Goal: Book appointment/travel/reservation

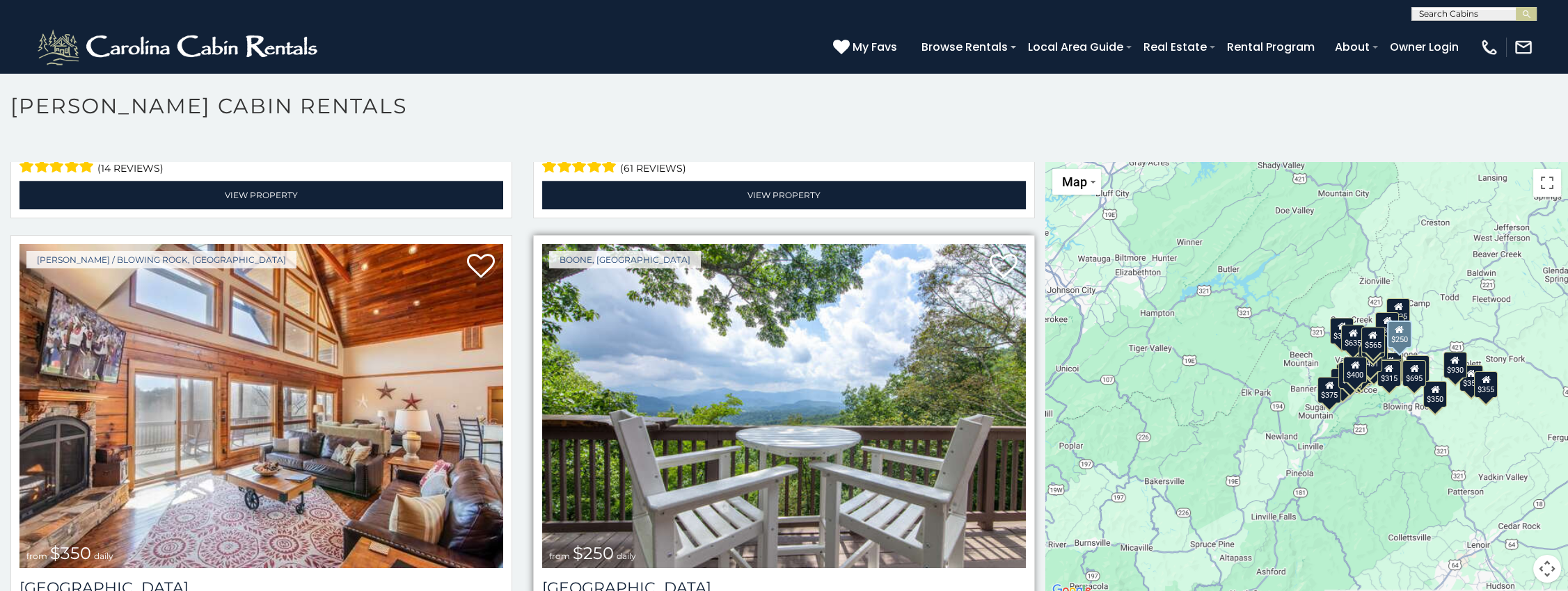
scroll to position [4172, 0]
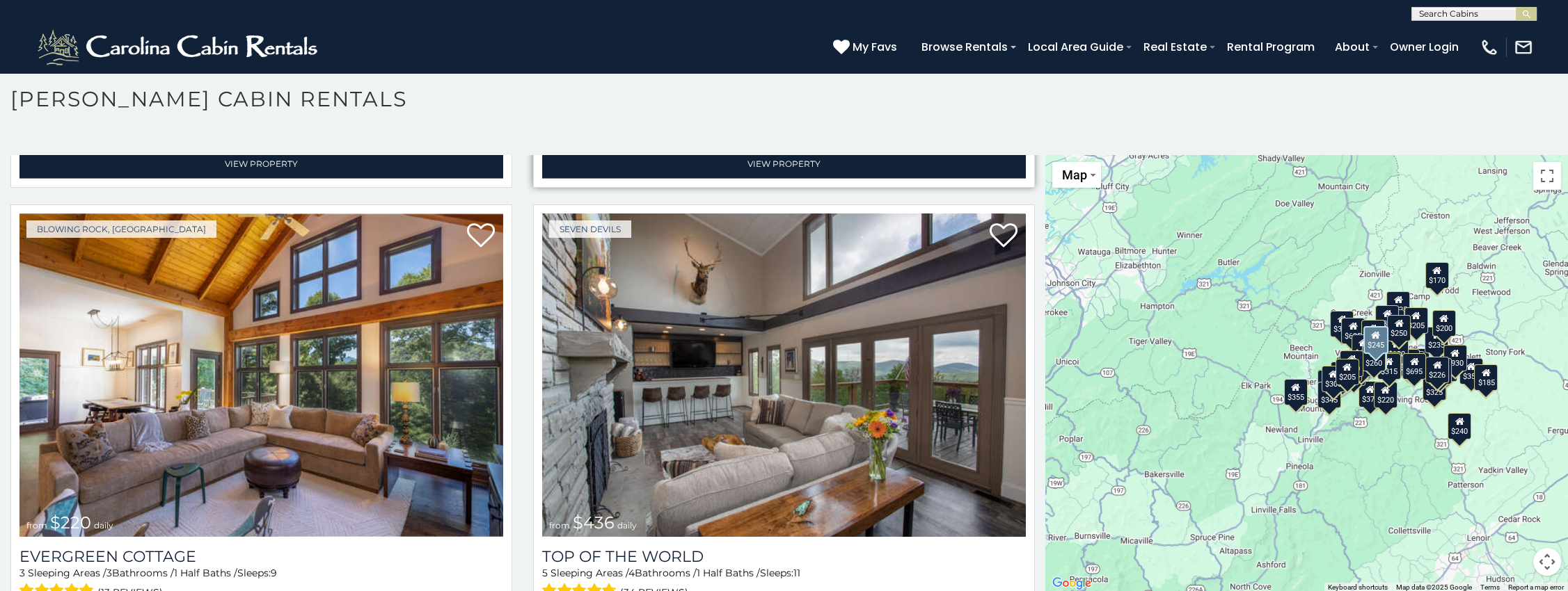
scroll to position [11368, 0]
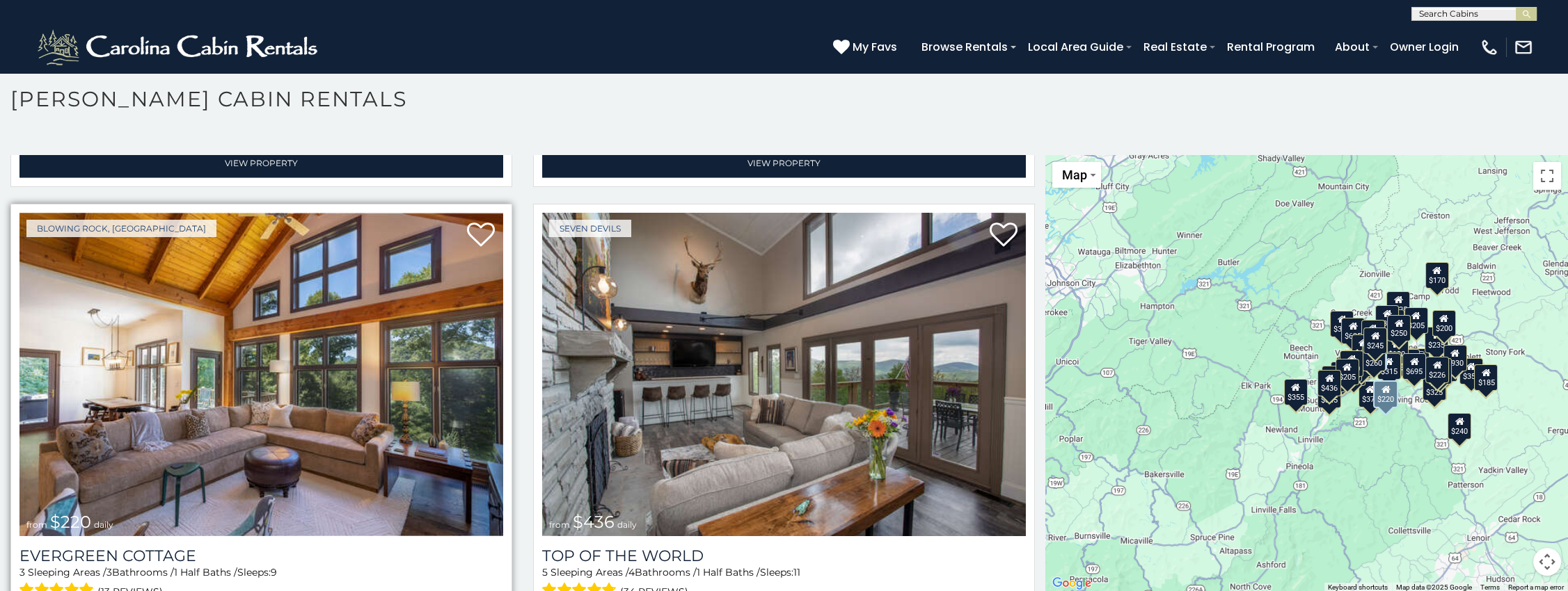
click at [260, 262] on img at bounding box center [261, 375] width 484 height 324
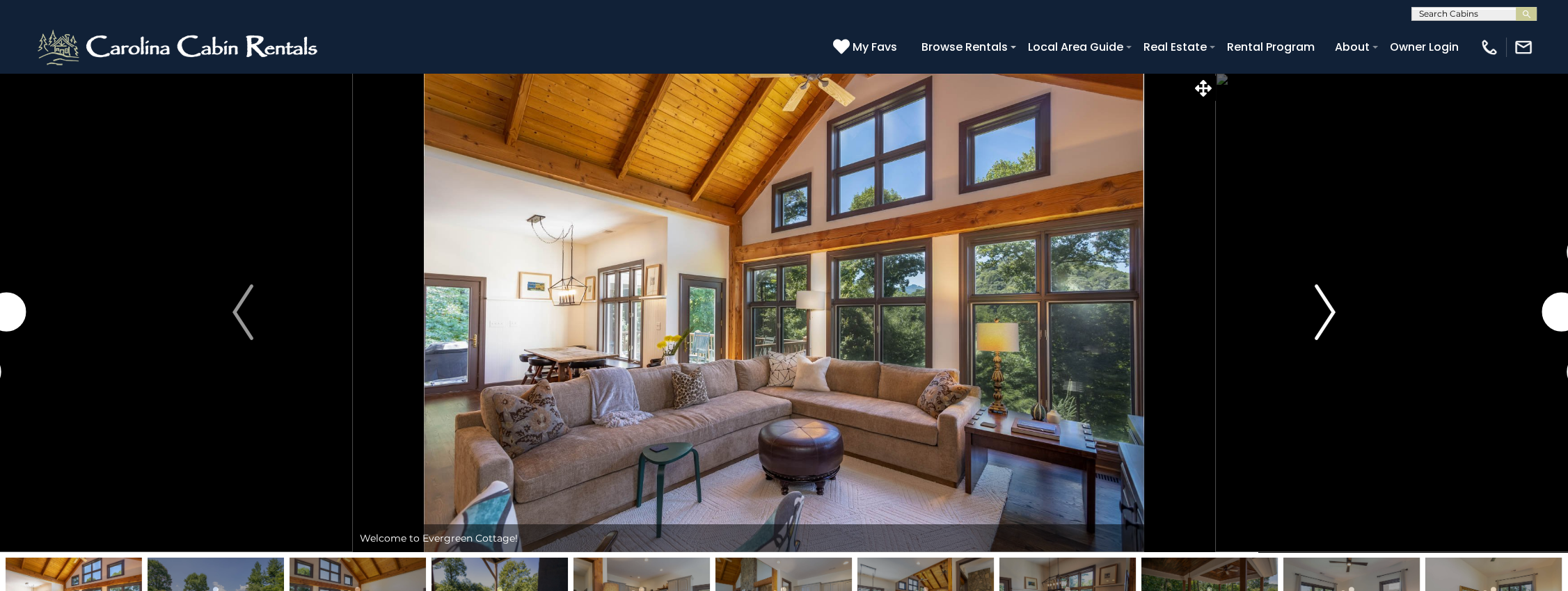
click at [1340, 303] on button "Next" at bounding box center [1325, 312] width 220 height 480
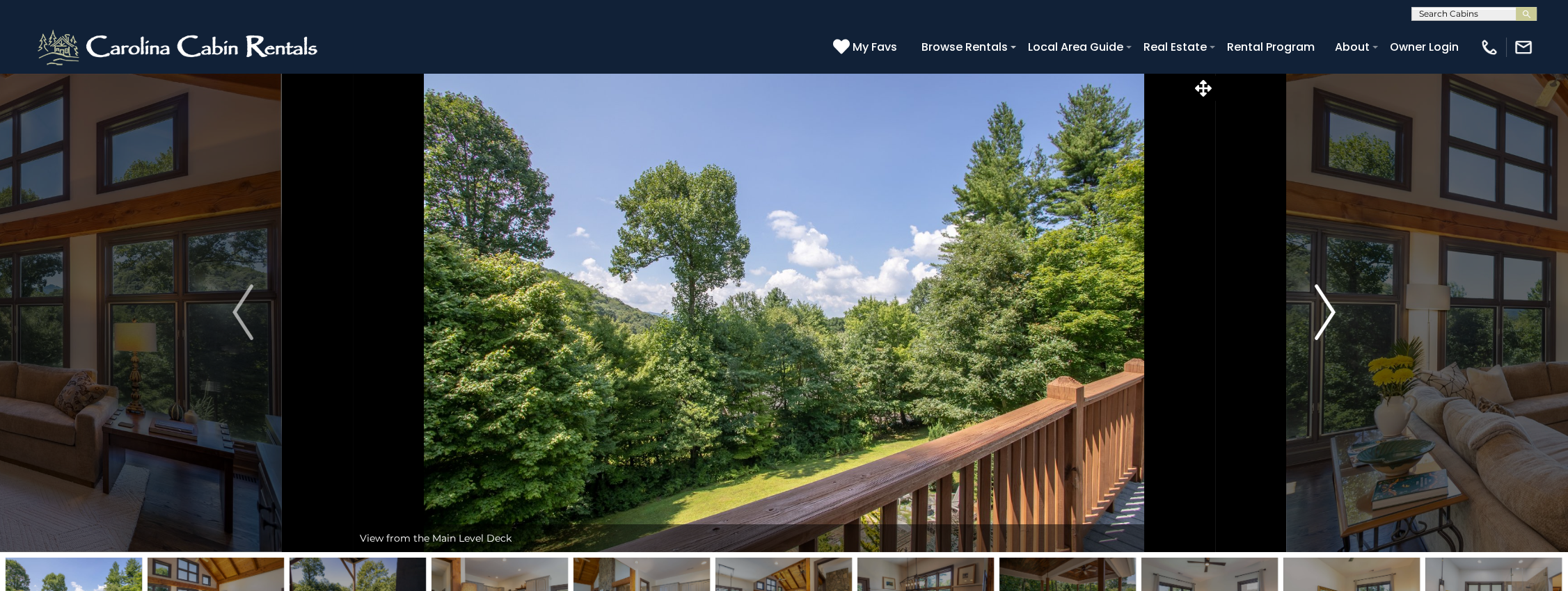
click at [1332, 307] on img "Next" at bounding box center [1325, 312] width 21 height 56
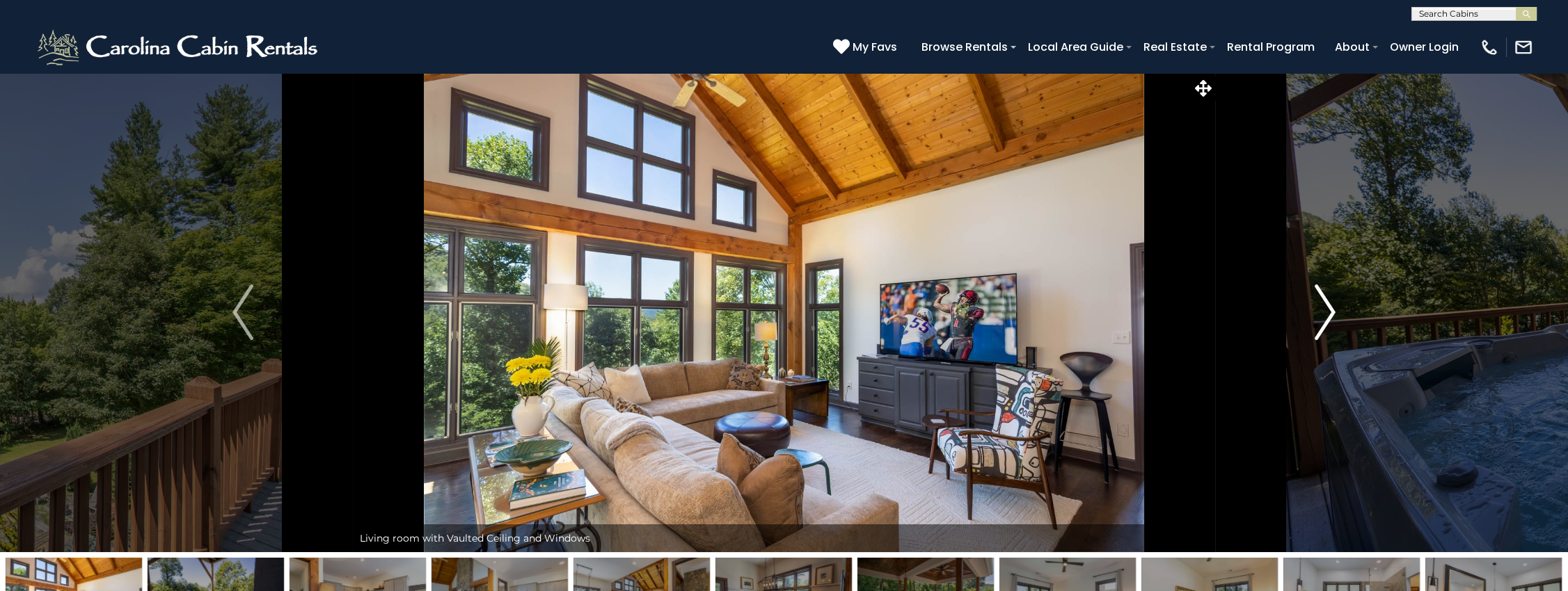
click at [1332, 307] on img "Next" at bounding box center [1325, 312] width 21 height 56
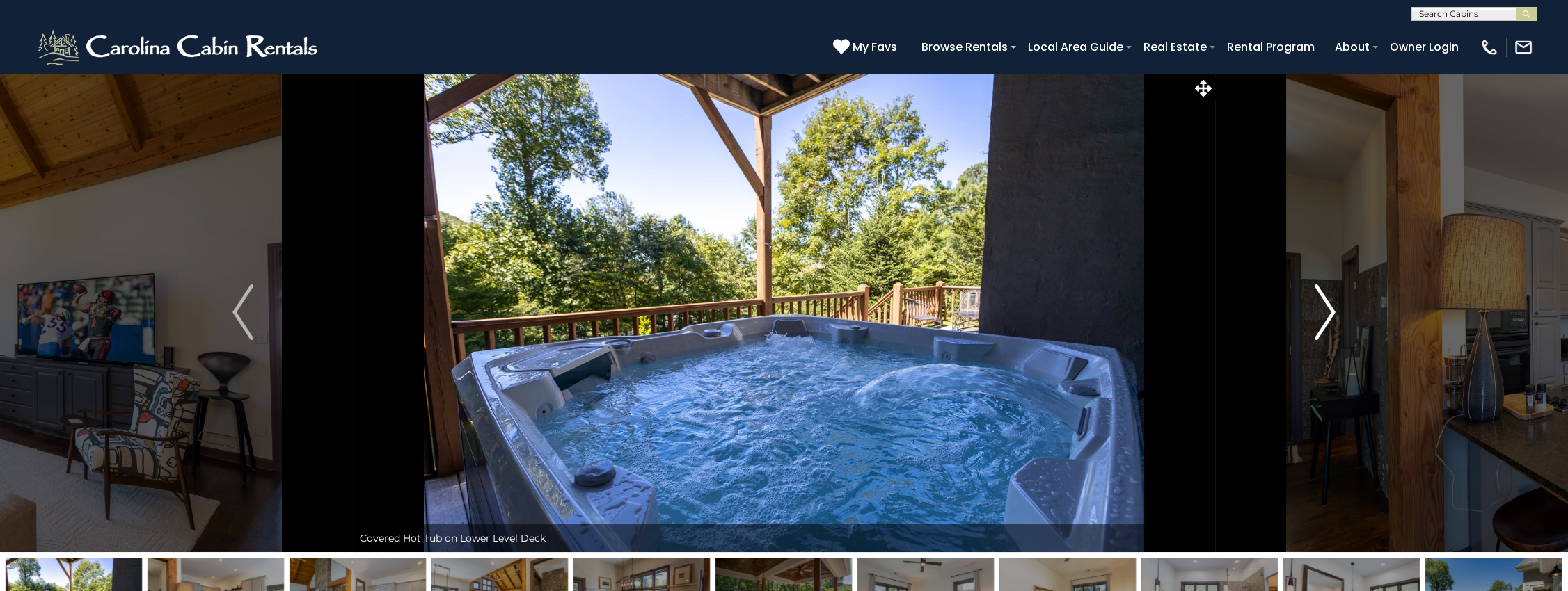
click at [1332, 307] on img "Next" at bounding box center [1325, 312] width 21 height 56
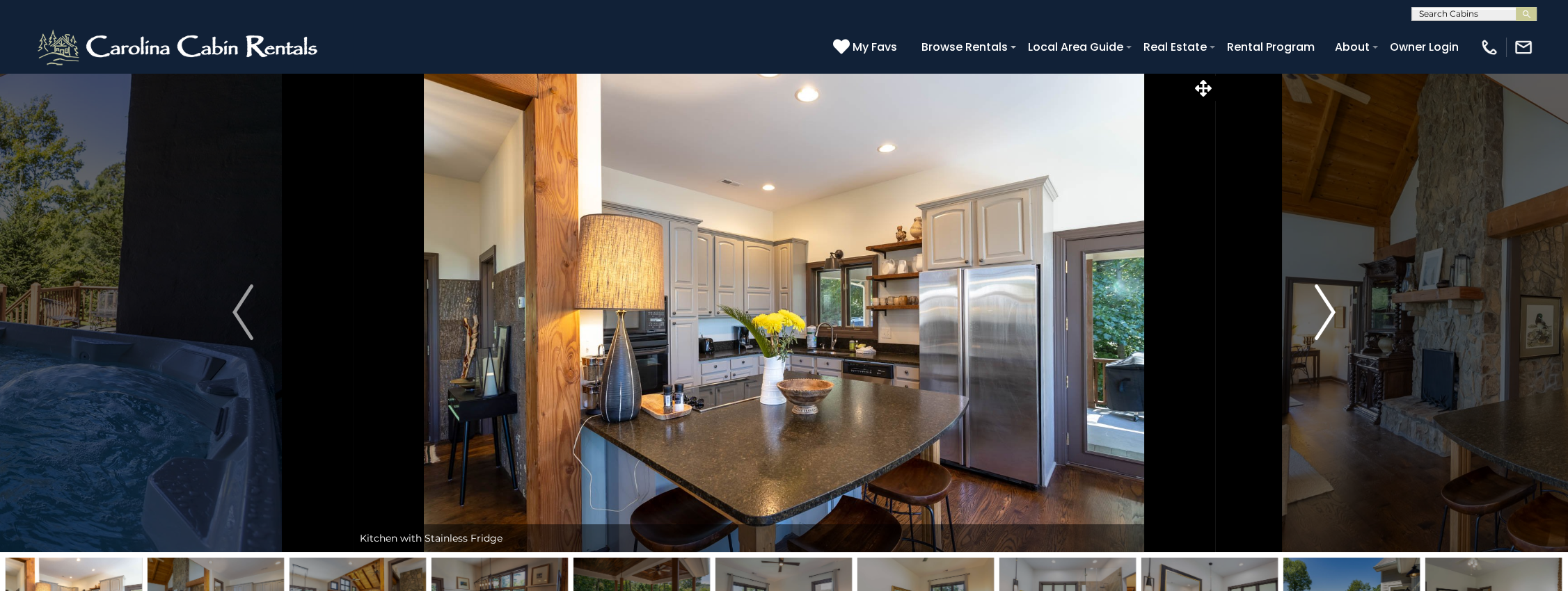
click at [1332, 307] on img "Next" at bounding box center [1325, 312] width 21 height 56
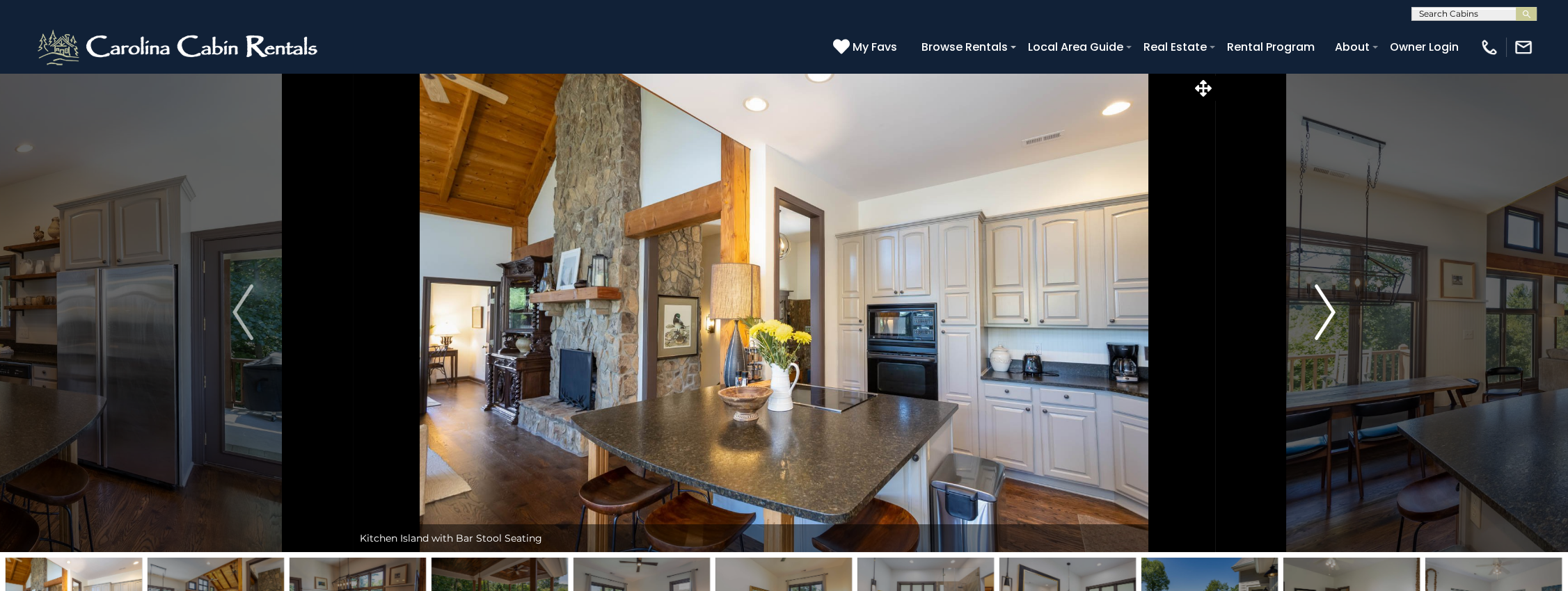
click at [1332, 307] on img "Next" at bounding box center [1325, 312] width 21 height 56
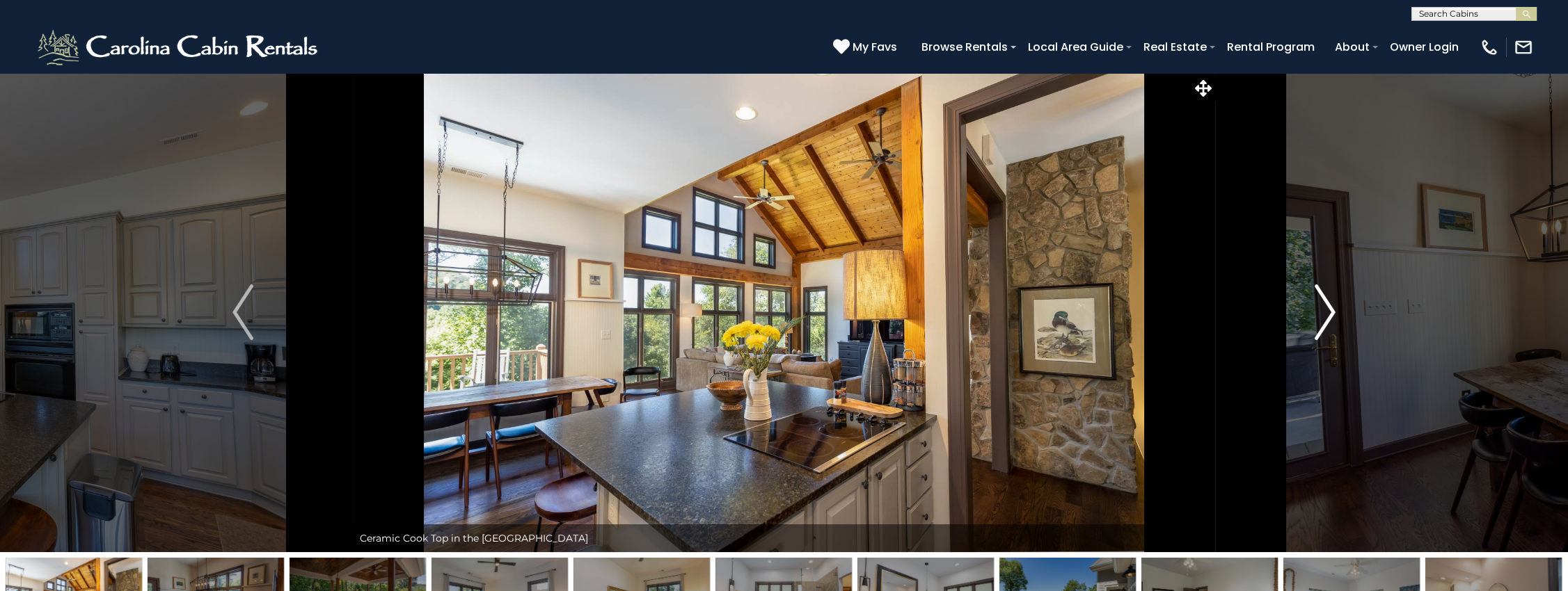
click at [1332, 307] on img "Next" at bounding box center [1325, 312] width 21 height 56
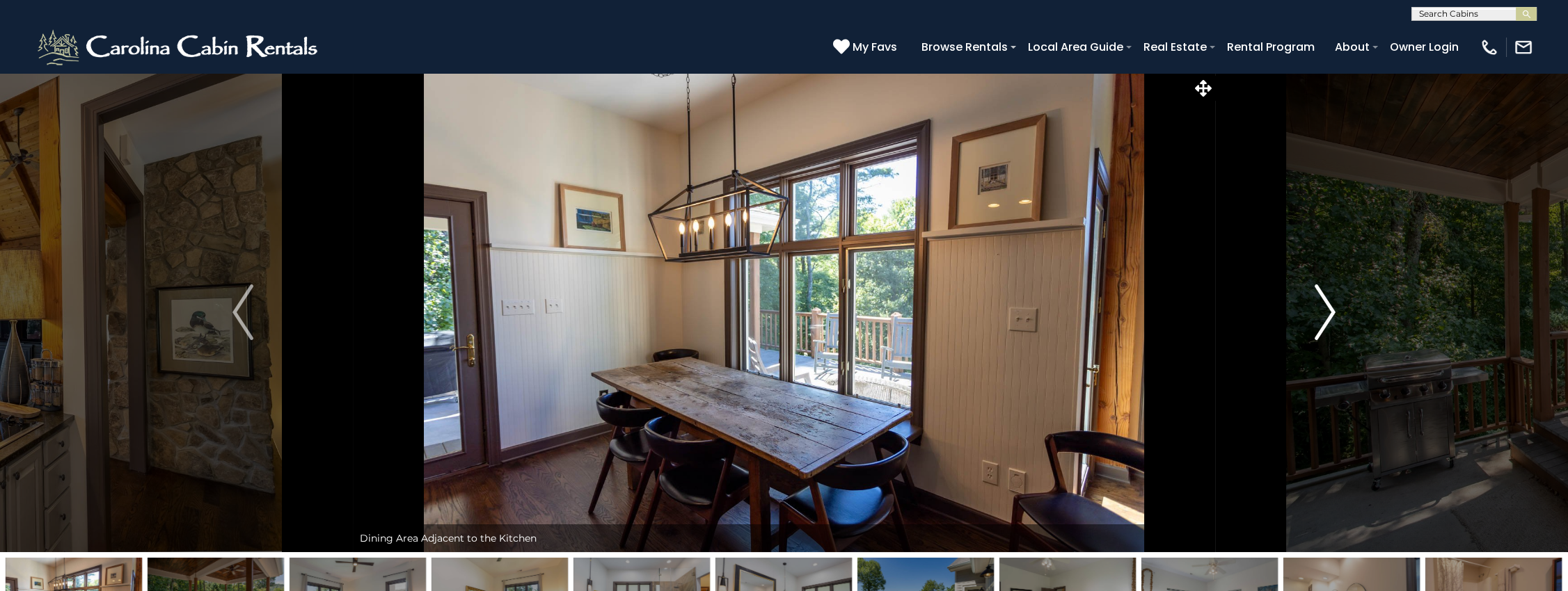
click at [1332, 307] on img "Next" at bounding box center [1325, 312] width 21 height 56
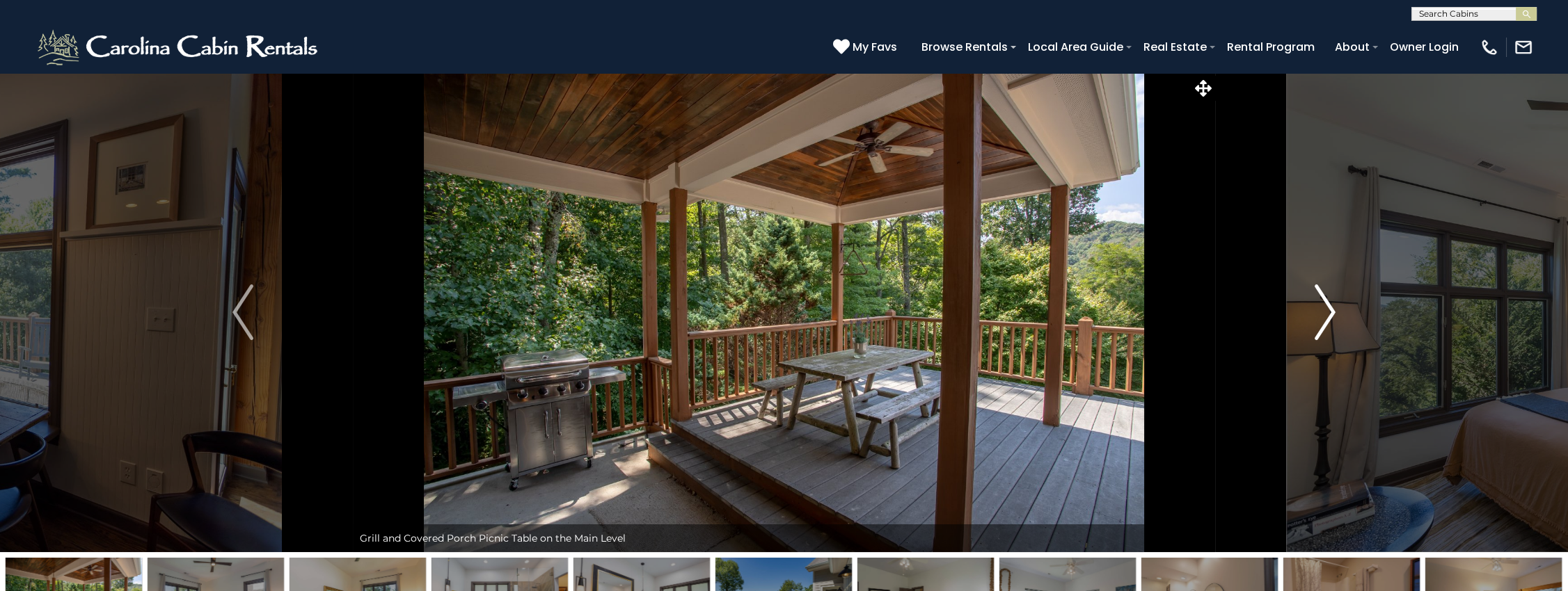
click at [1332, 307] on img "Next" at bounding box center [1325, 312] width 21 height 56
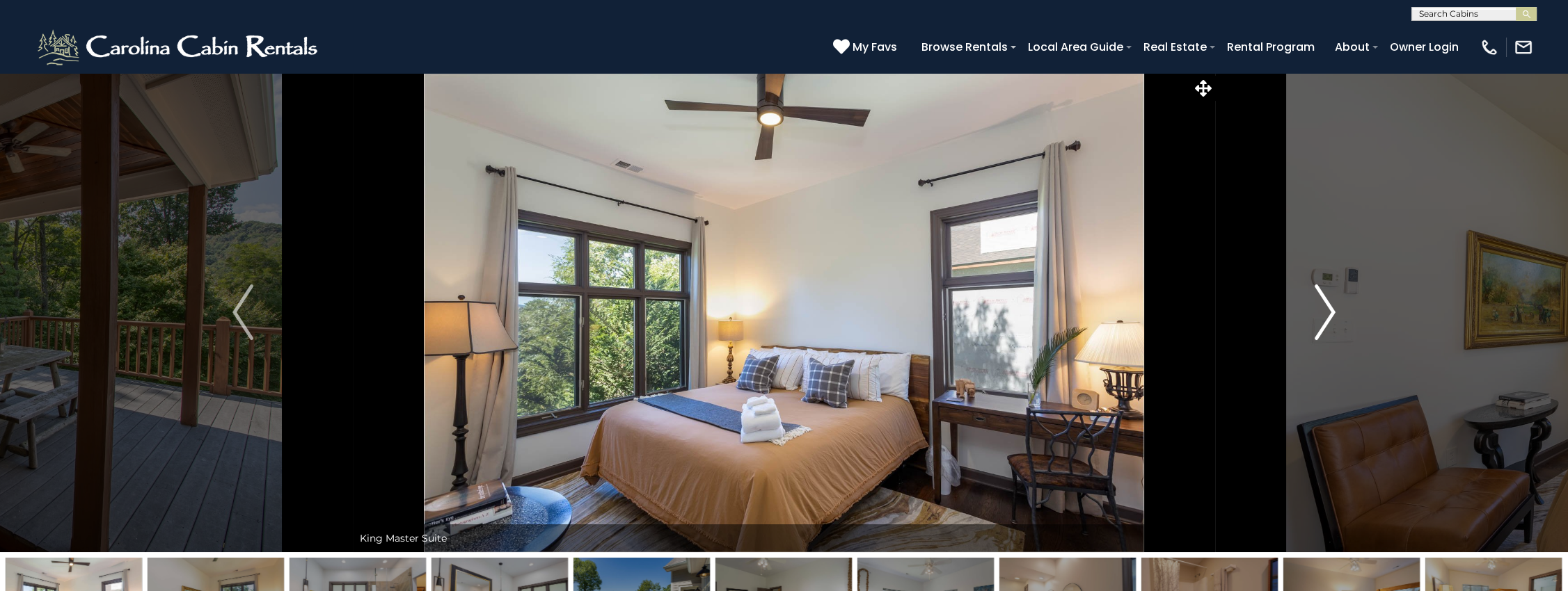
click at [1327, 305] on img "Next" at bounding box center [1325, 312] width 21 height 56
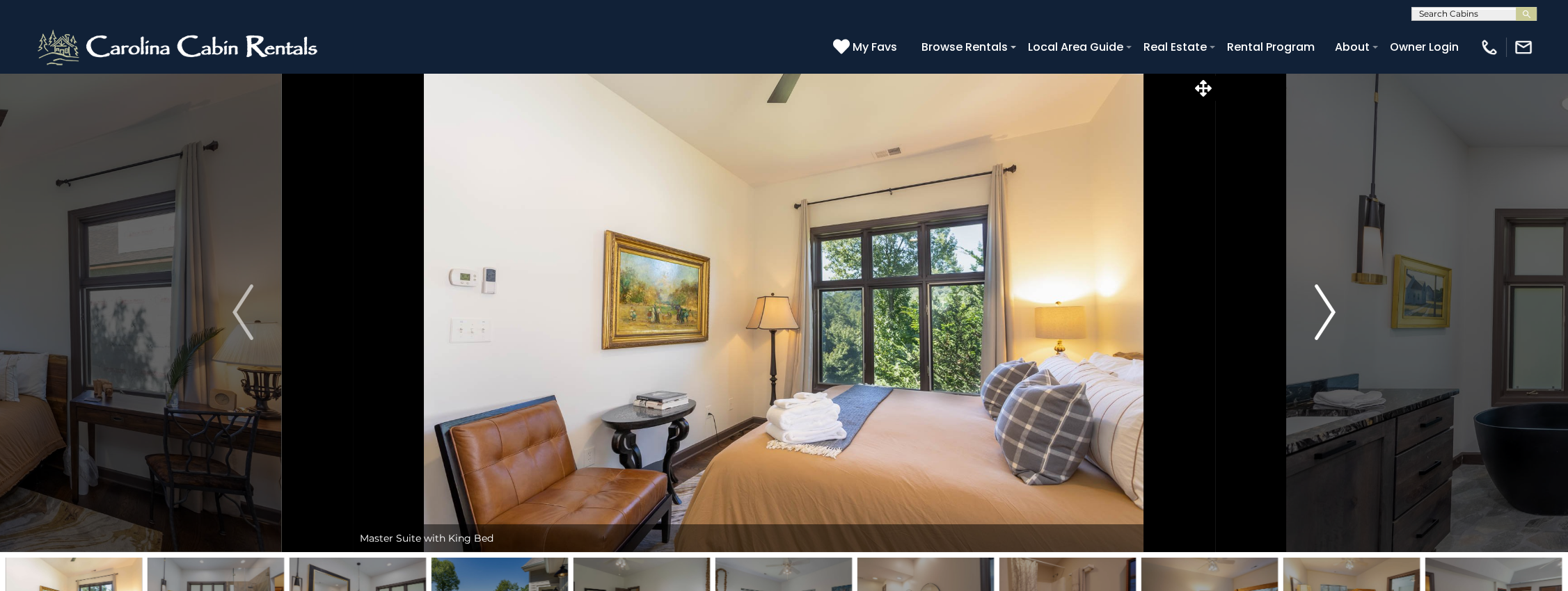
click at [1327, 306] on img "Next" at bounding box center [1325, 312] width 21 height 56
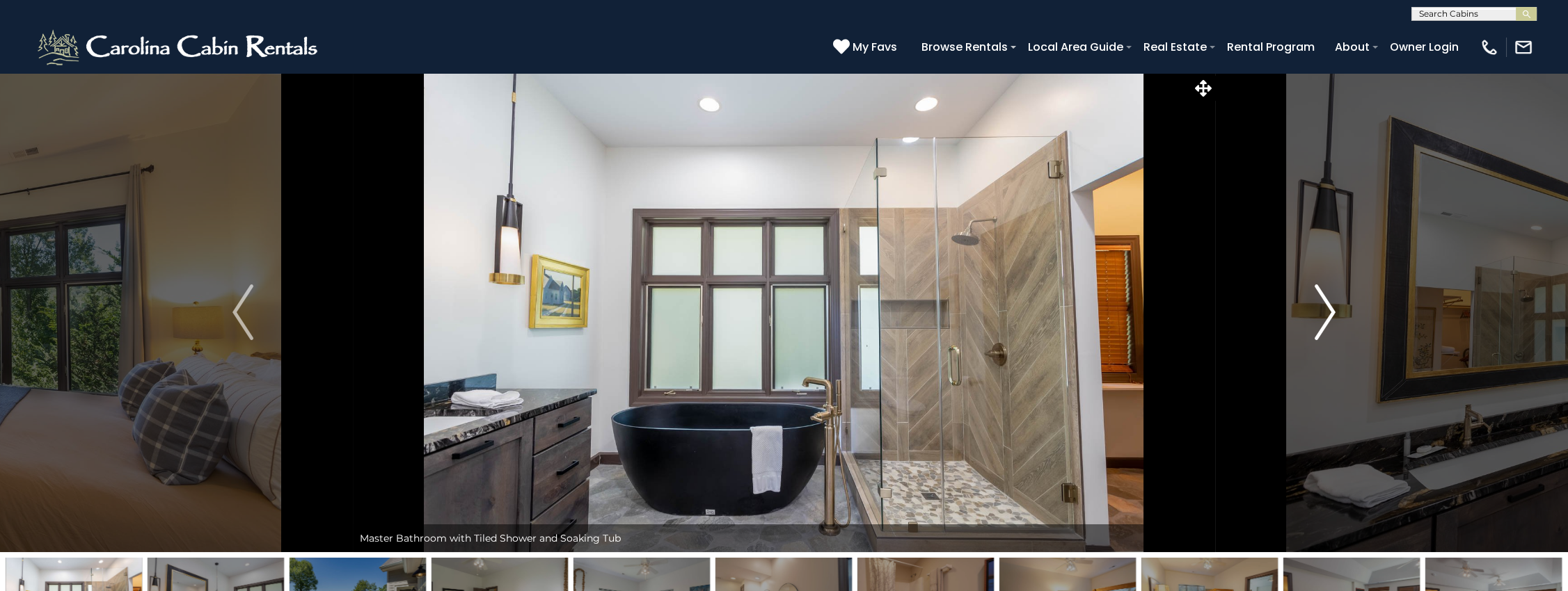
click at [1331, 309] on img "Next" at bounding box center [1325, 312] width 21 height 56
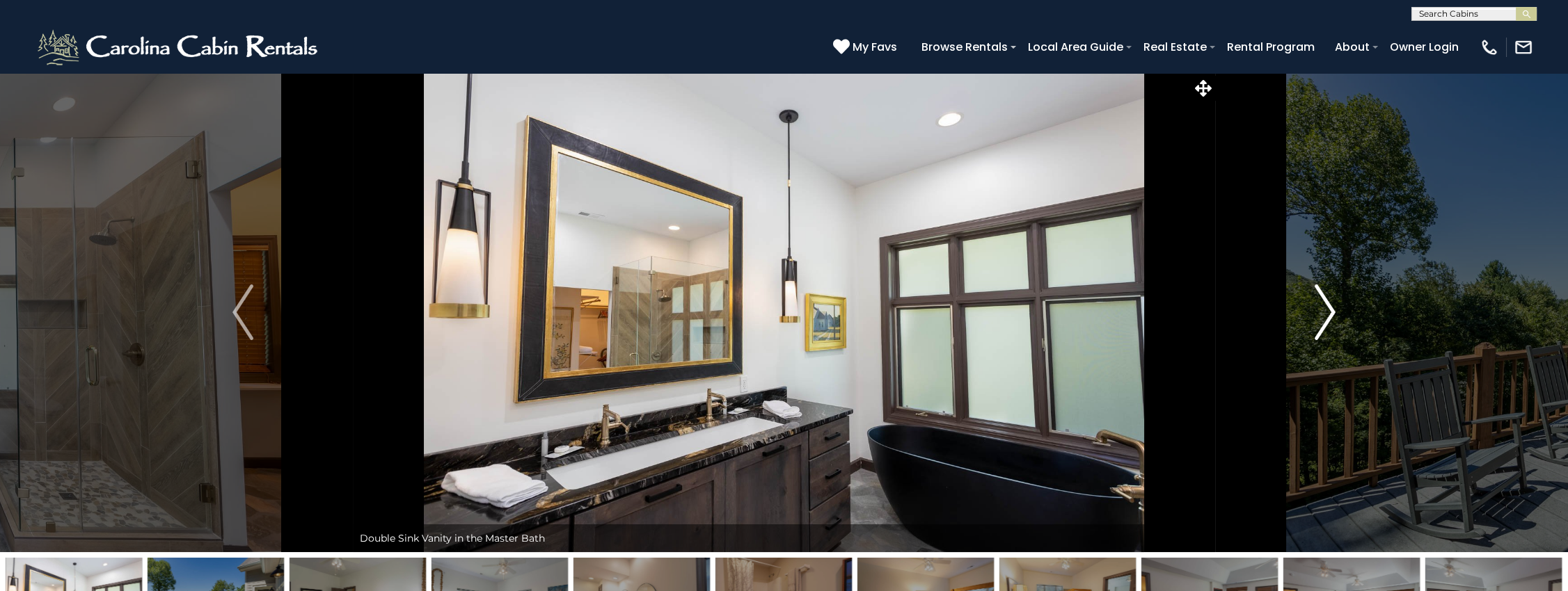
click at [1331, 310] on img "Next" at bounding box center [1325, 312] width 21 height 56
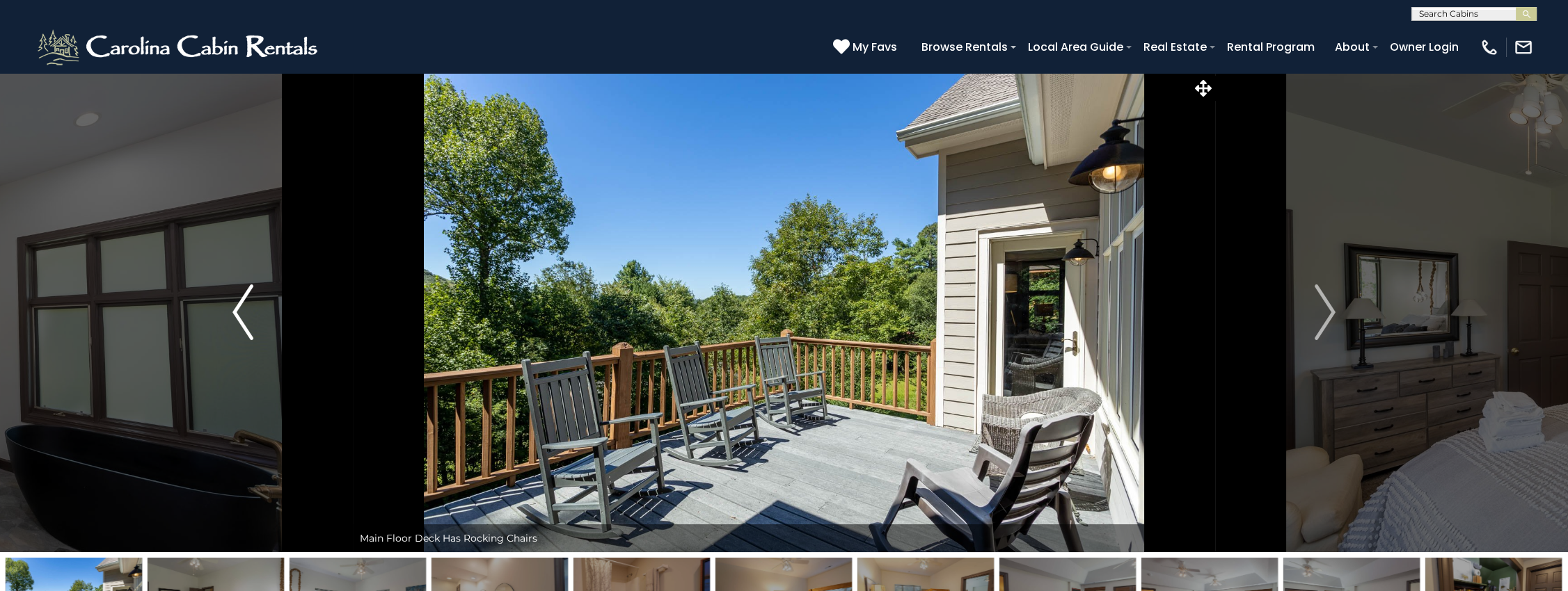
click at [228, 306] on button "Previous" at bounding box center [243, 312] width 220 height 480
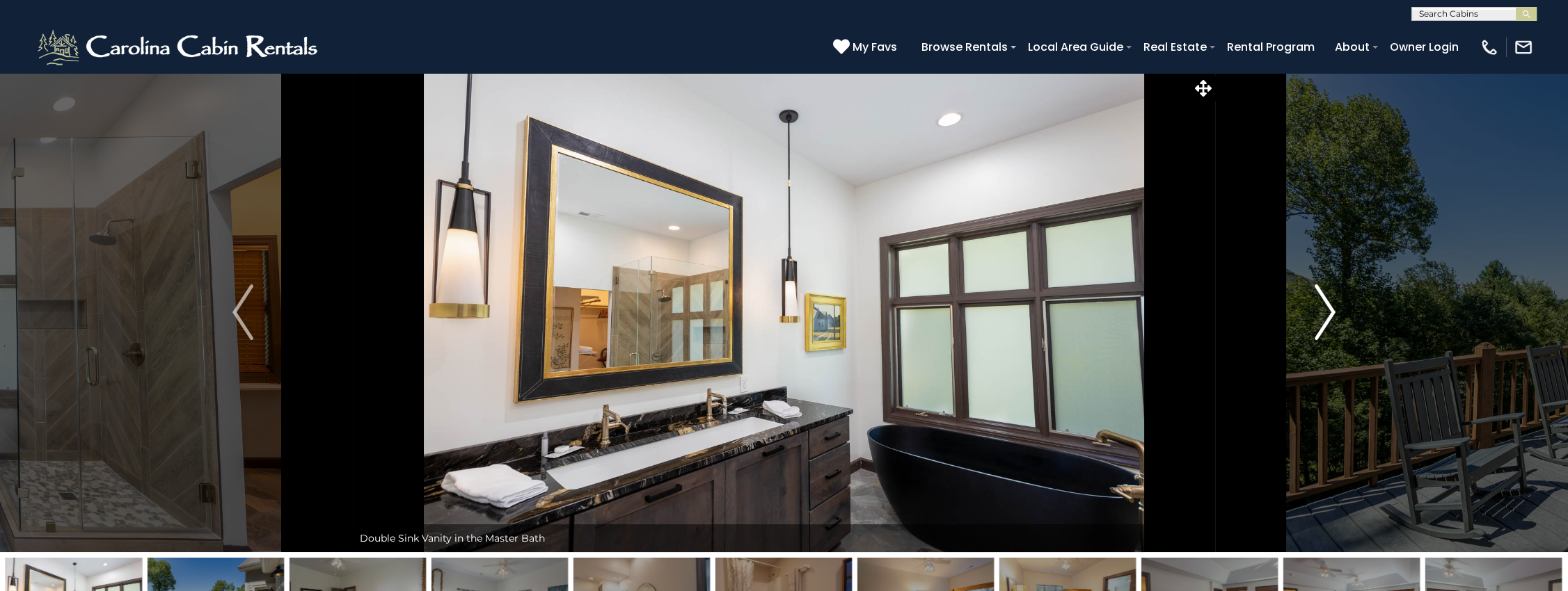
click at [1346, 315] on button "Next" at bounding box center [1325, 312] width 220 height 480
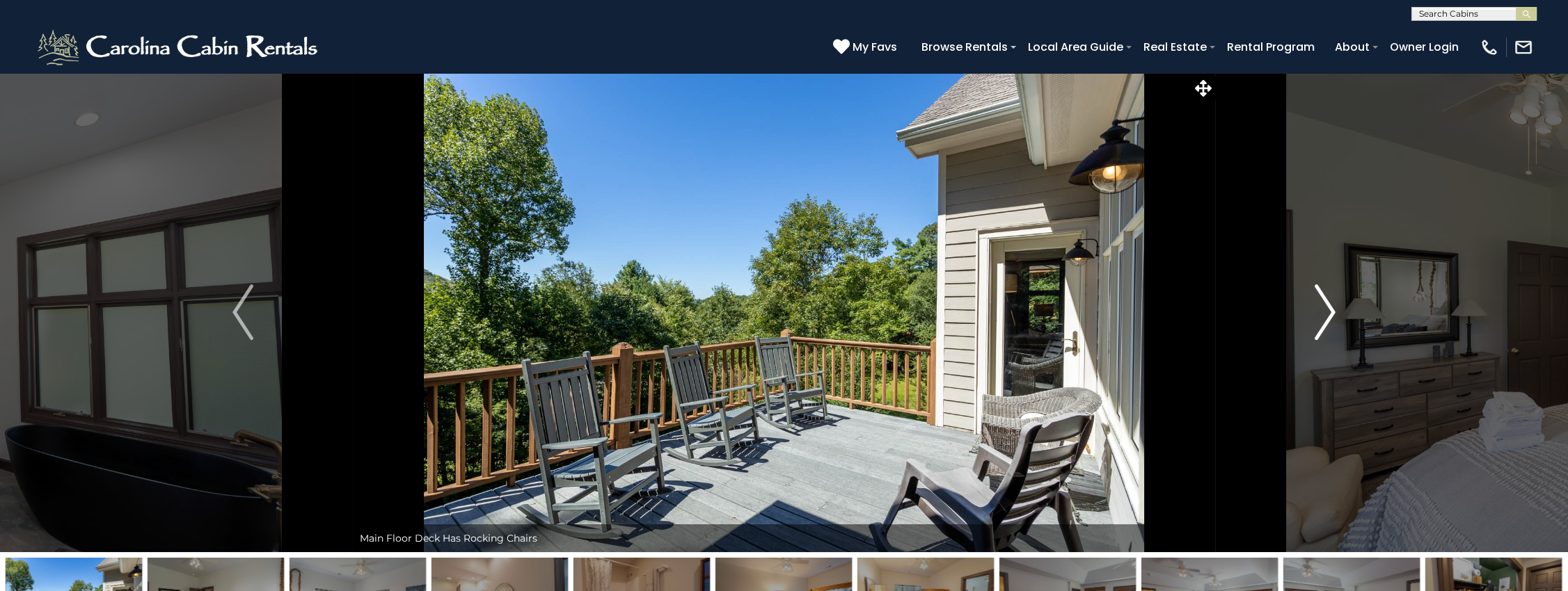
click at [1331, 307] on img "Next" at bounding box center [1325, 312] width 21 height 56
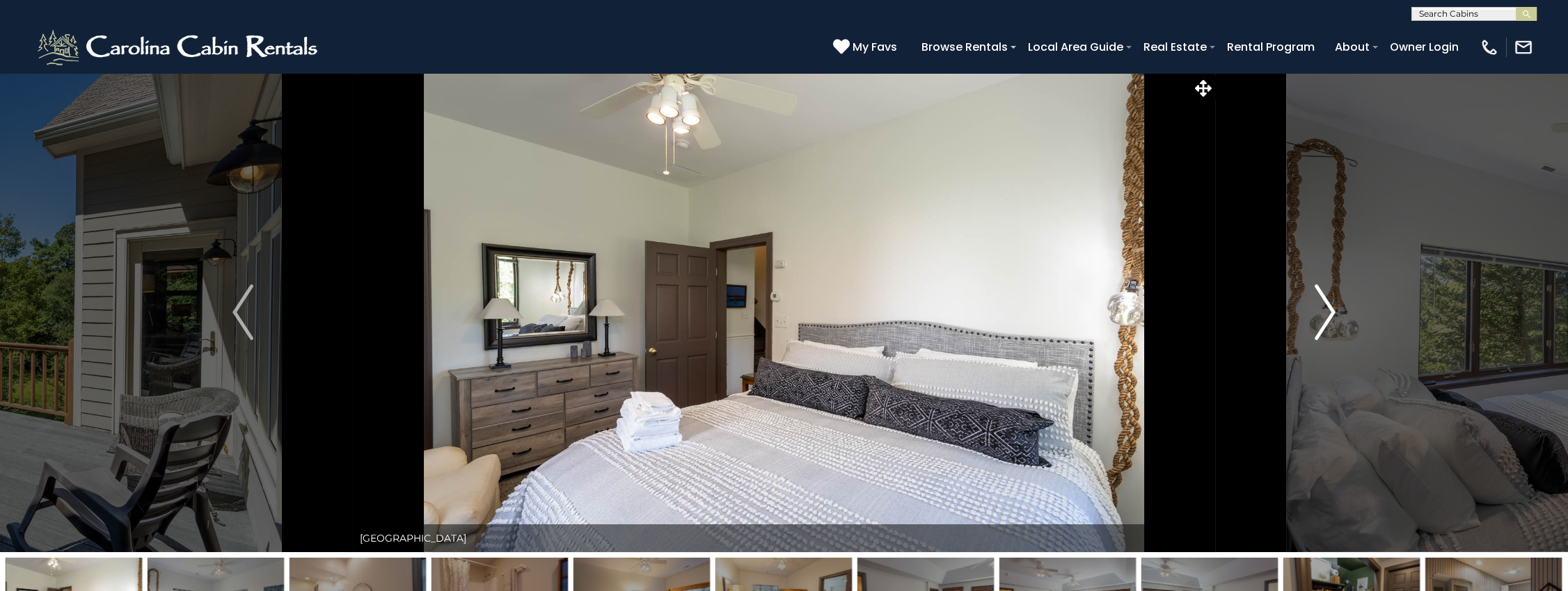
click at [1331, 307] on img "Next" at bounding box center [1325, 312] width 21 height 56
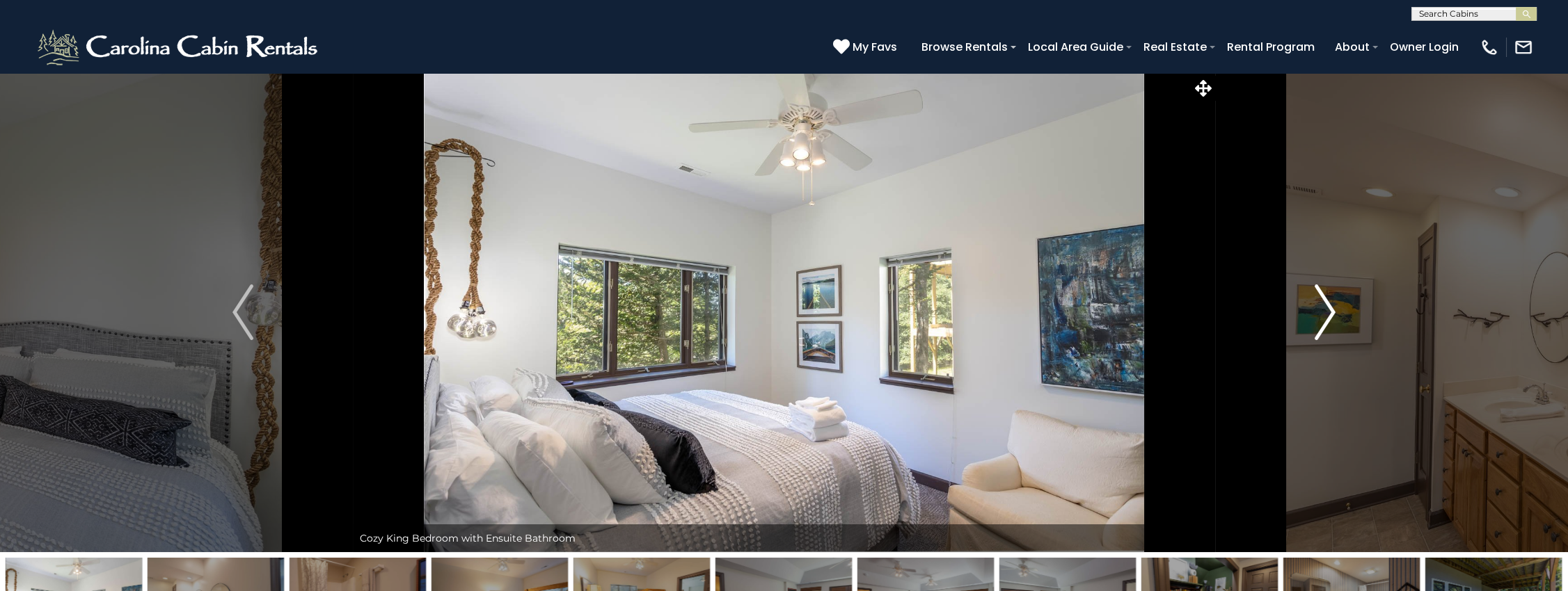
click at [1331, 307] on img "Next" at bounding box center [1325, 312] width 21 height 56
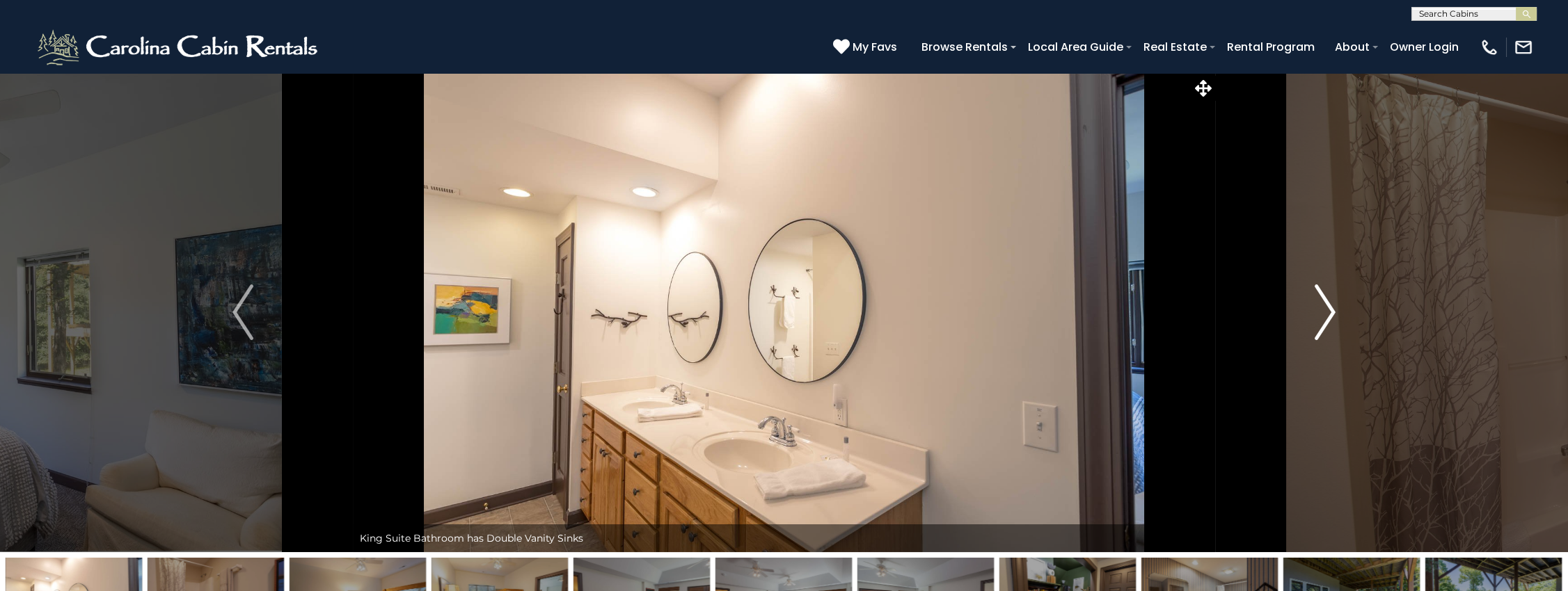
click at [1331, 307] on img "Next" at bounding box center [1325, 312] width 21 height 56
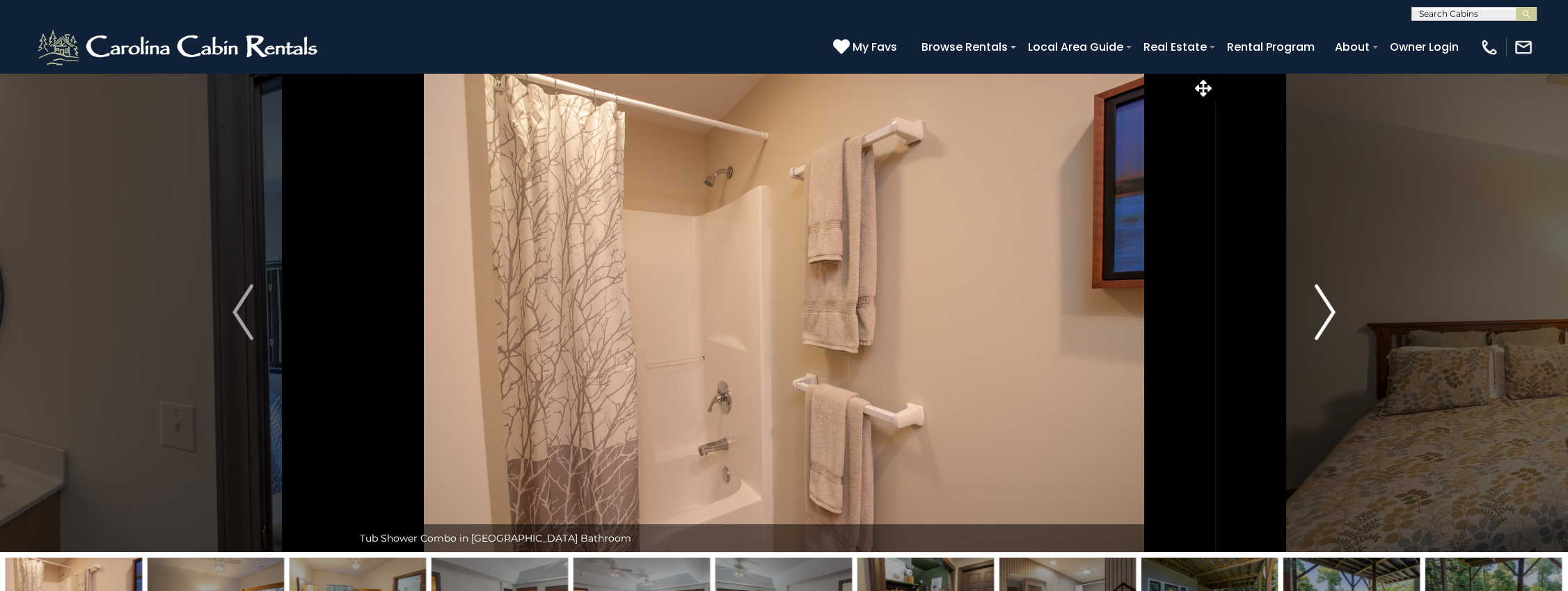
click at [1331, 307] on img "Next" at bounding box center [1325, 312] width 21 height 56
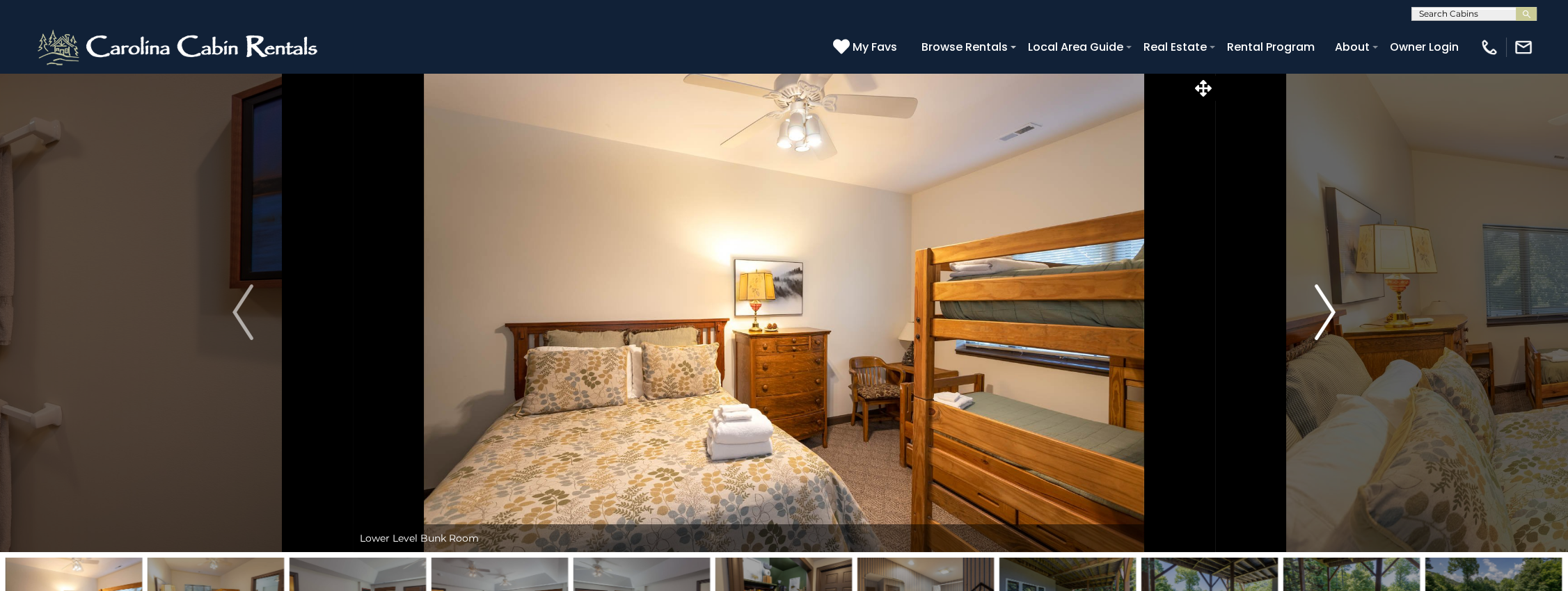
click at [1331, 307] on img "Next" at bounding box center [1325, 312] width 21 height 56
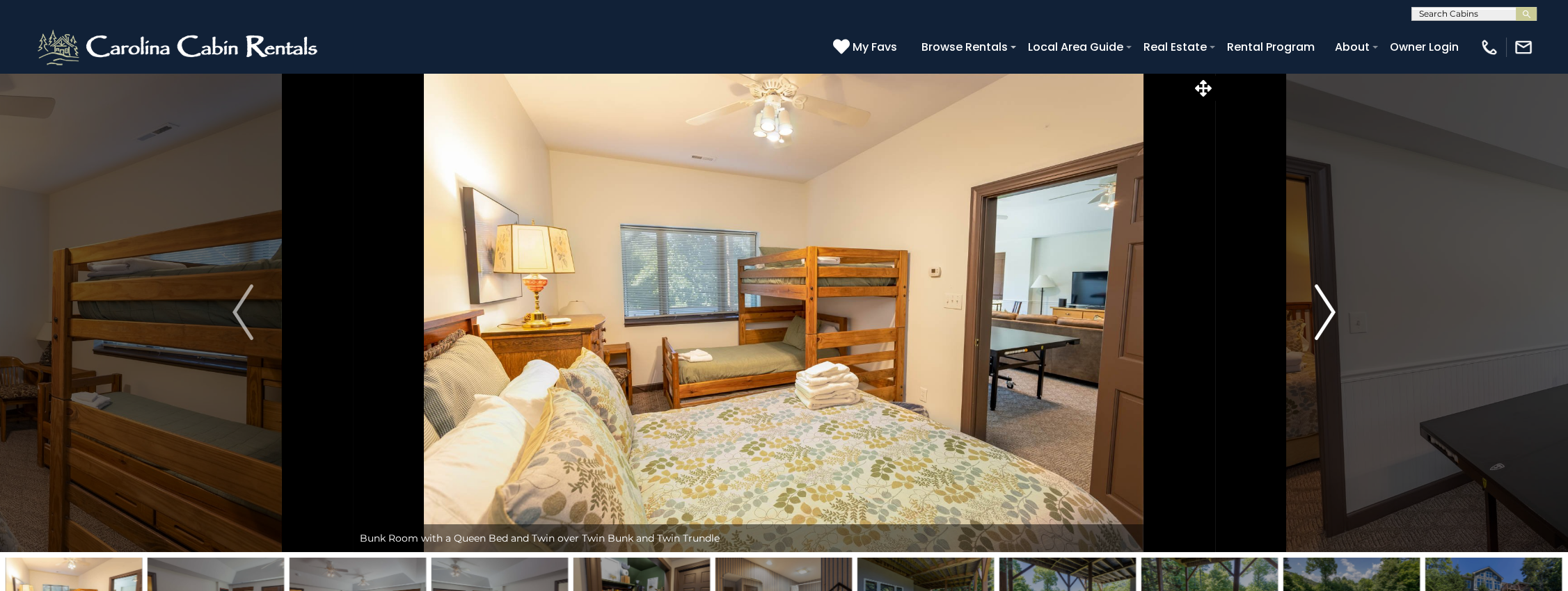
click at [1331, 307] on img "Next" at bounding box center [1325, 312] width 21 height 56
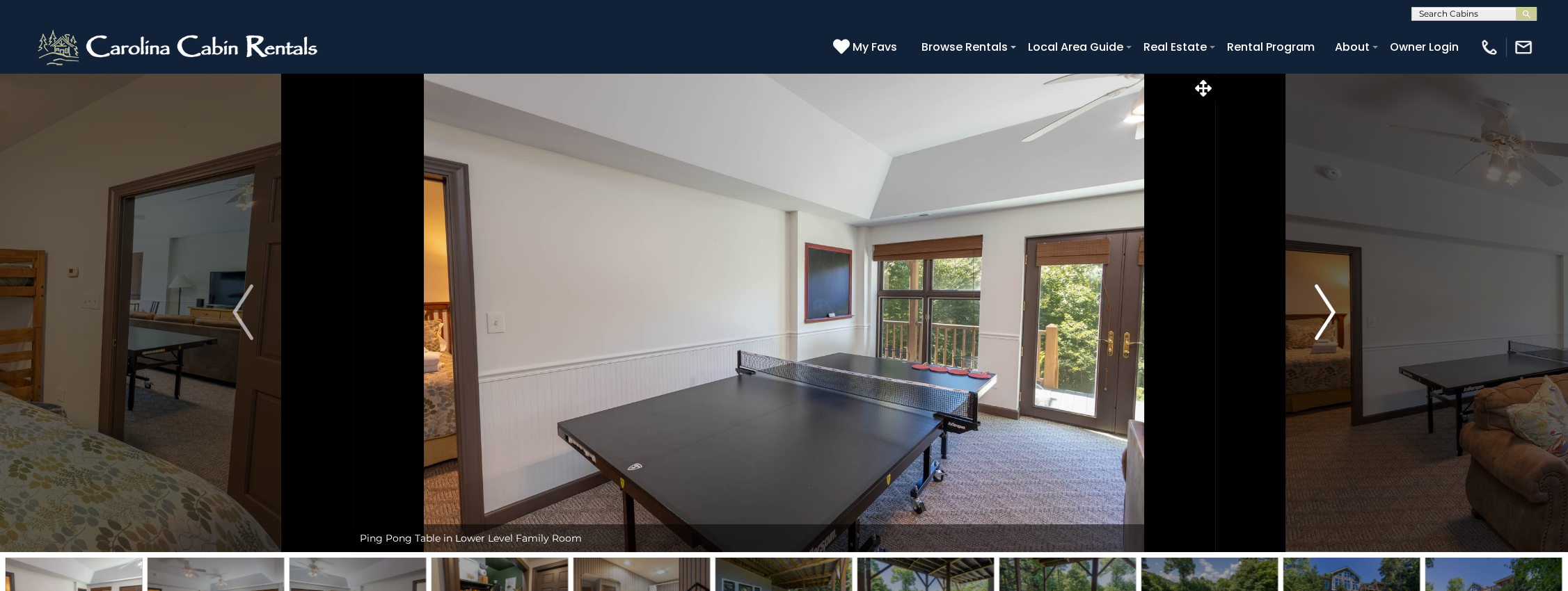
click at [1331, 307] on img "Next" at bounding box center [1325, 312] width 21 height 56
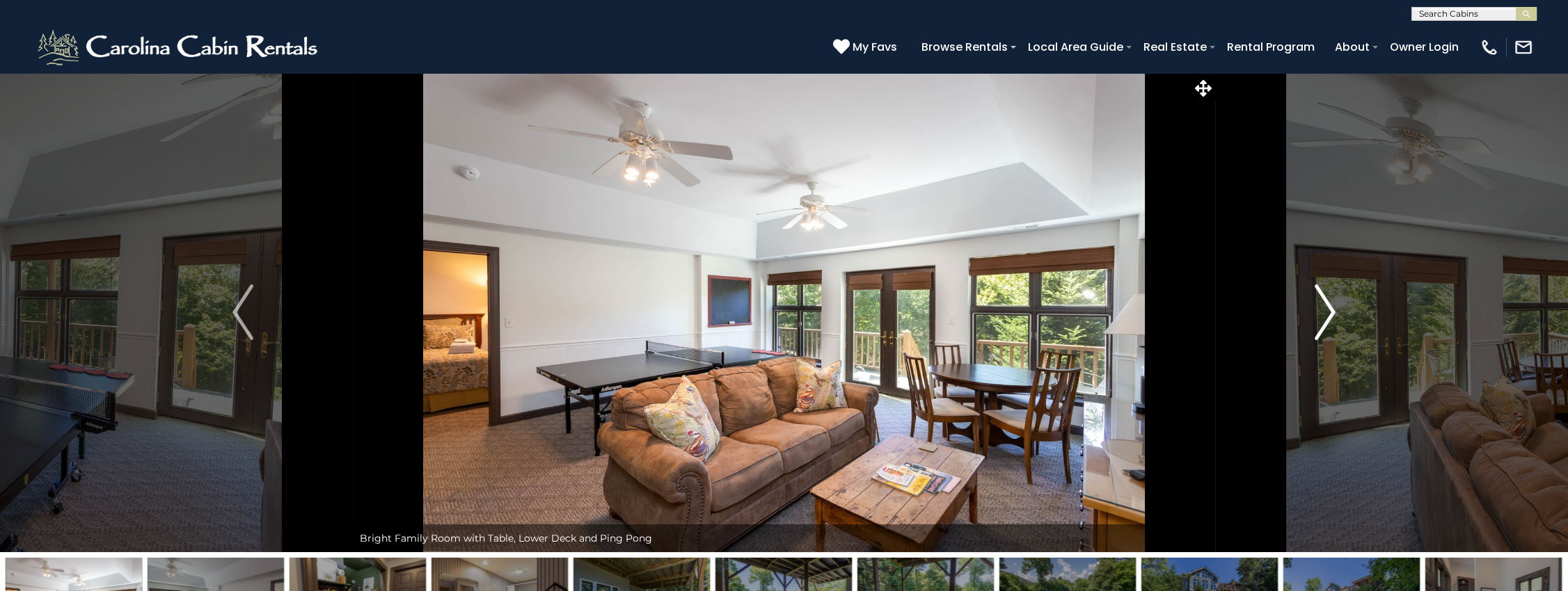
click at [1331, 307] on img "Next" at bounding box center [1325, 312] width 21 height 56
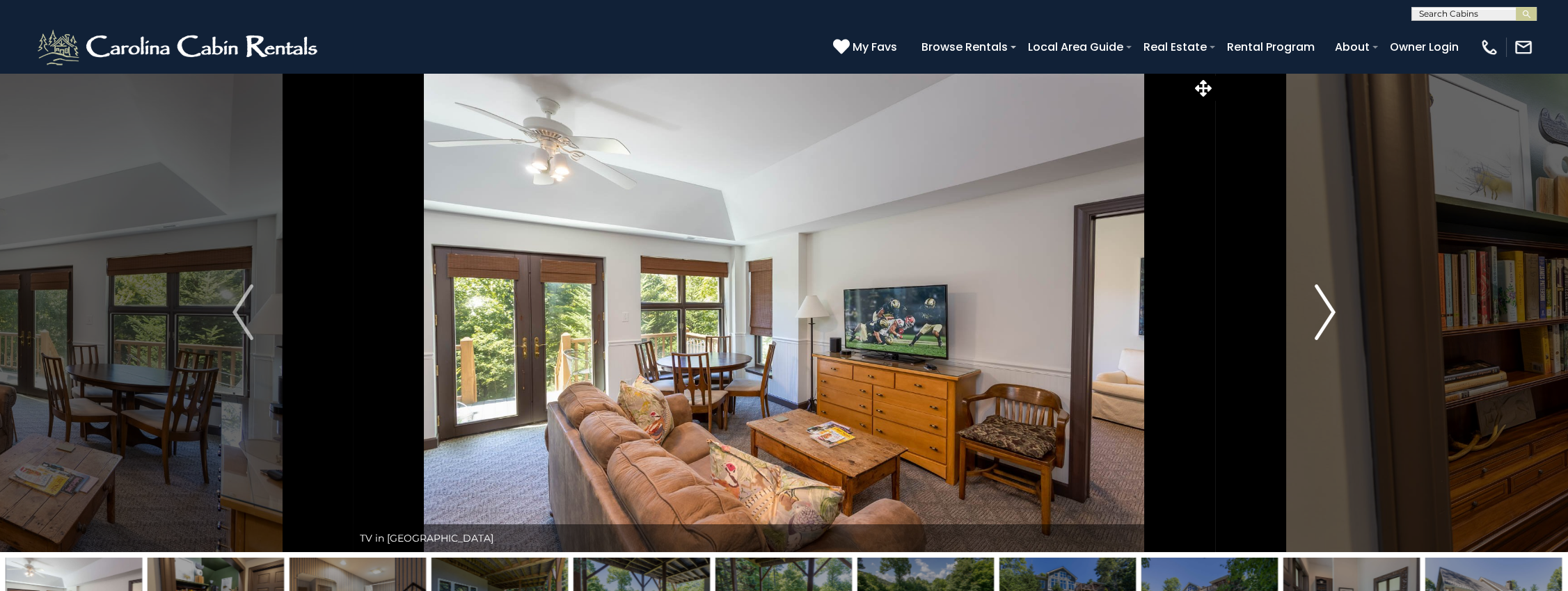
click at [1331, 307] on img "Next" at bounding box center [1325, 312] width 21 height 56
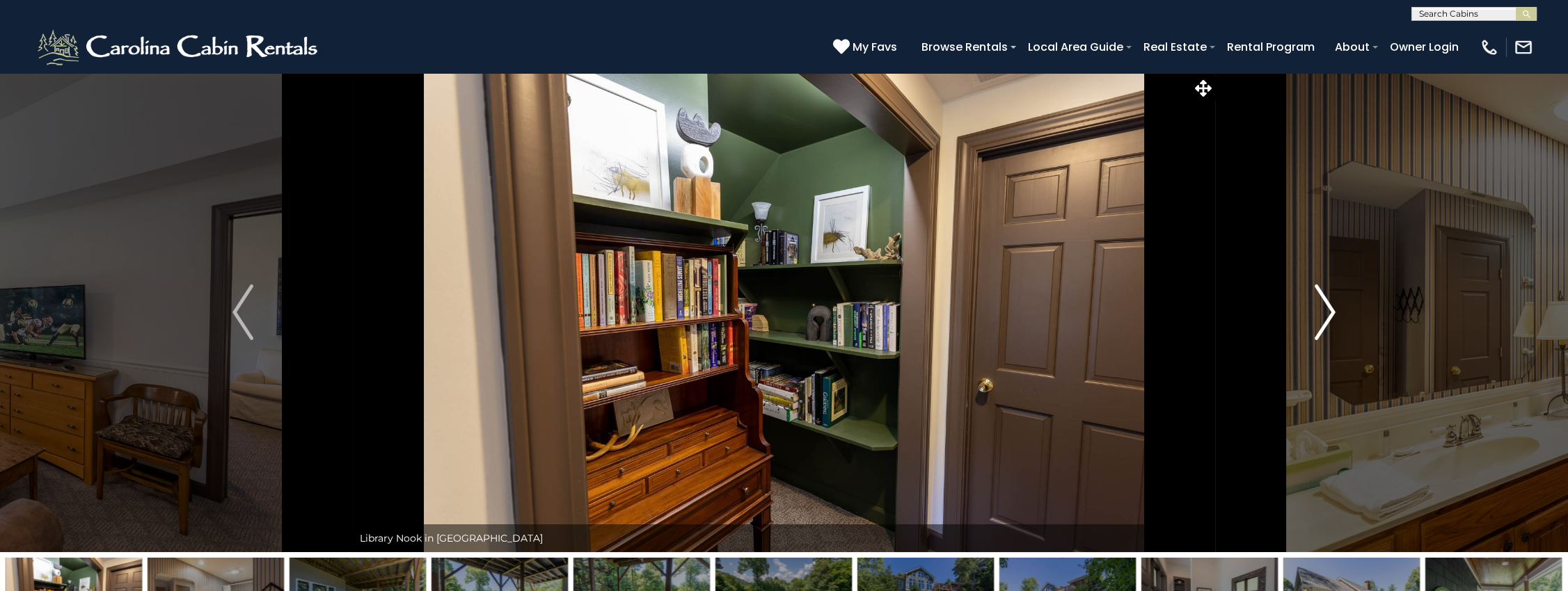
click at [1331, 307] on img "Next" at bounding box center [1325, 312] width 21 height 56
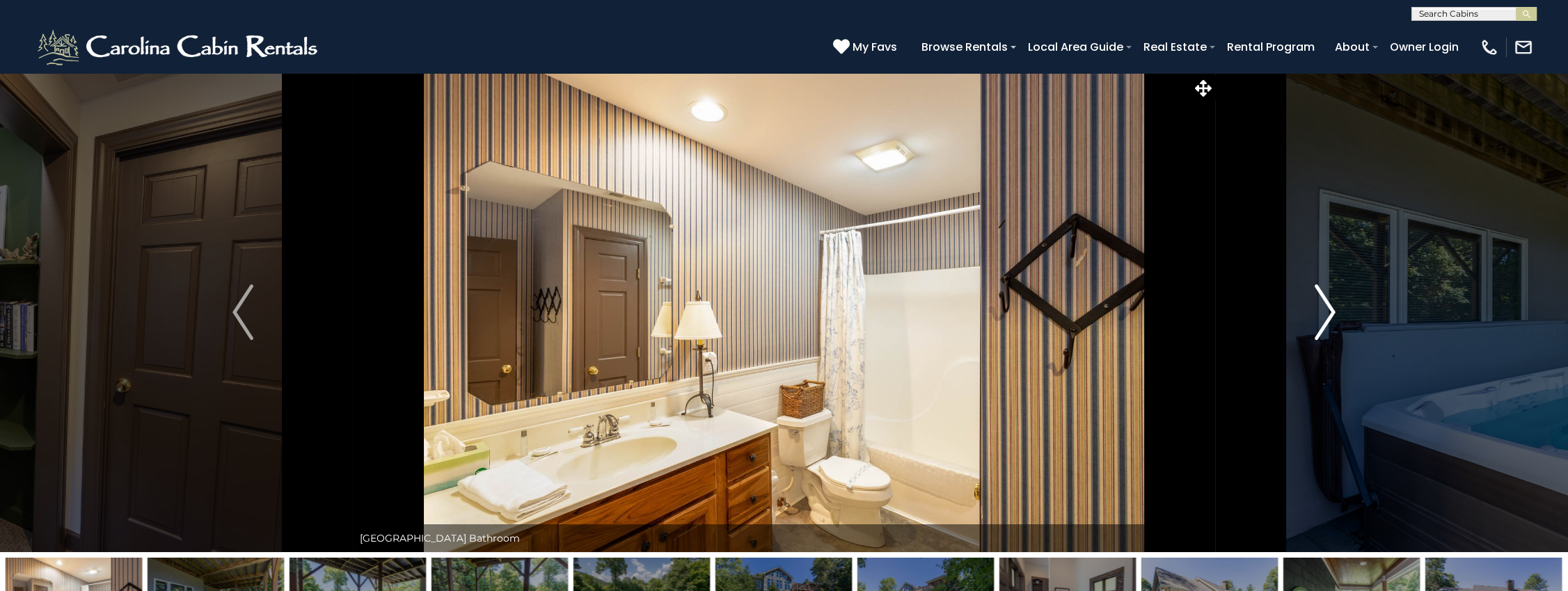
click at [1331, 307] on img "Next" at bounding box center [1325, 312] width 21 height 56
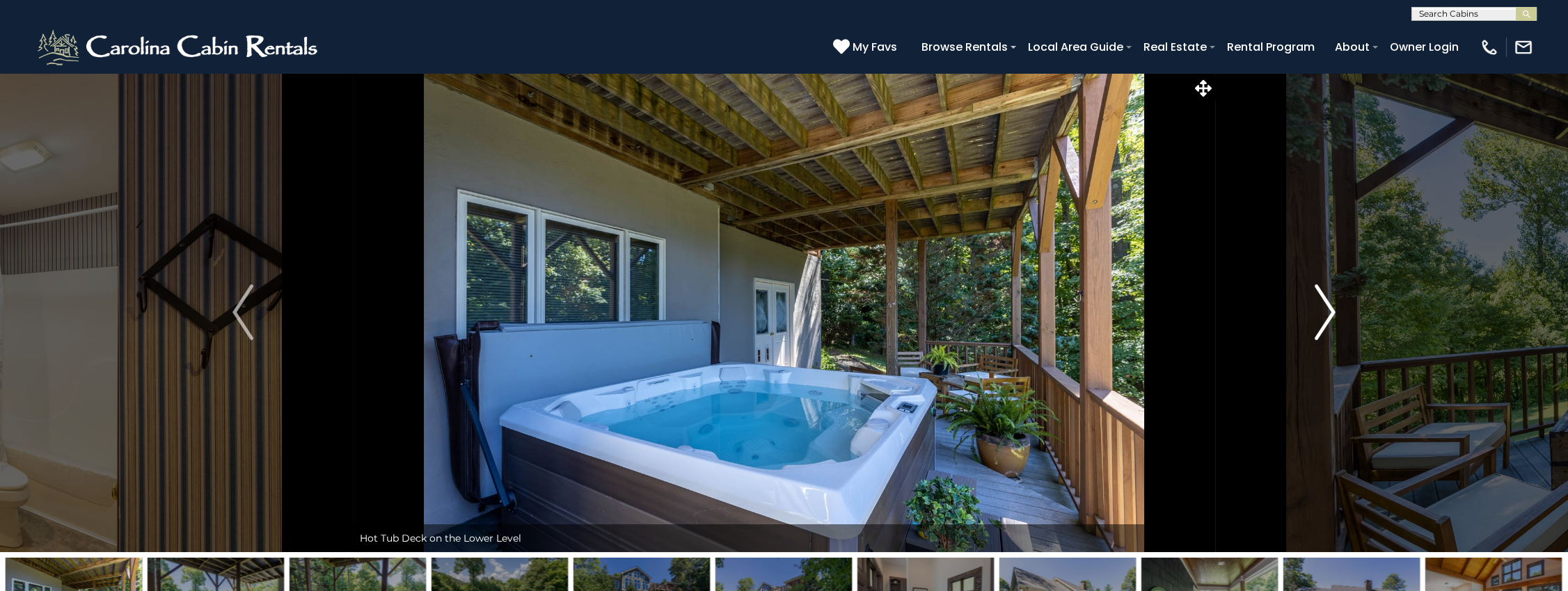
click at [1331, 307] on img "Next" at bounding box center [1325, 312] width 21 height 56
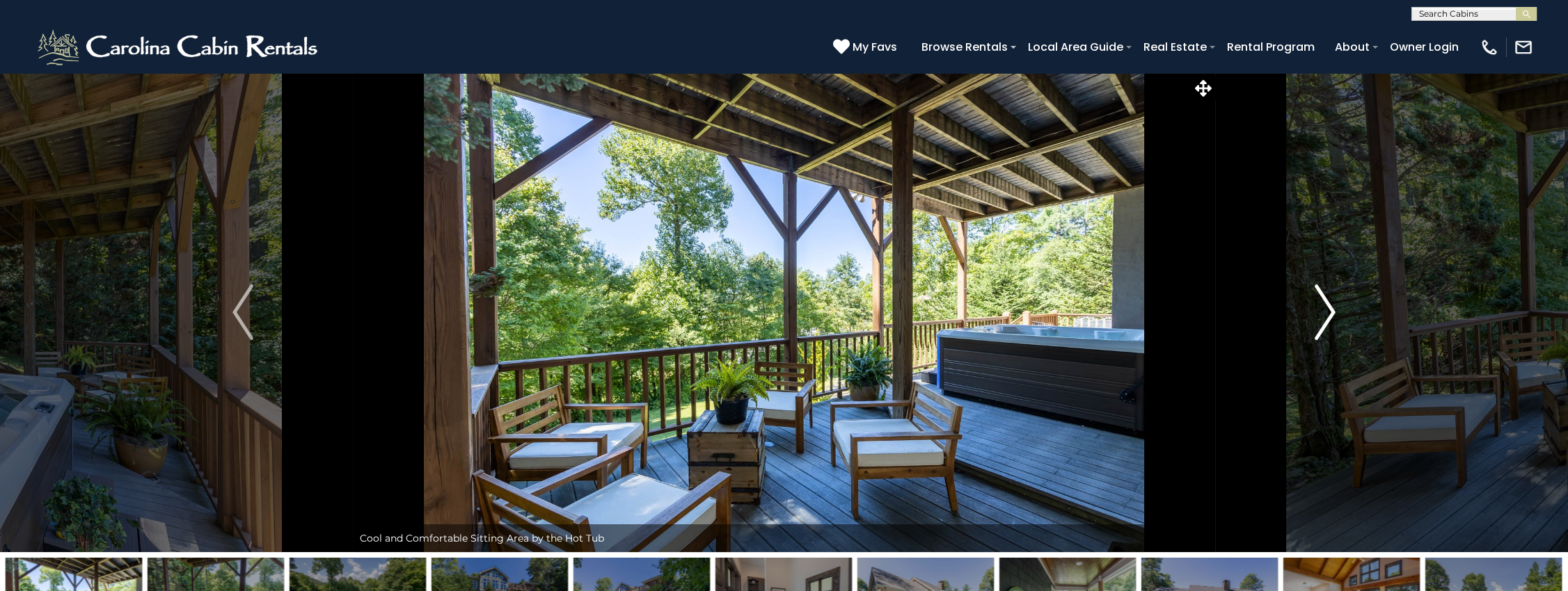
click at [1331, 307] on img "Next" at bounding box center [1325, 312] width 21 height 56
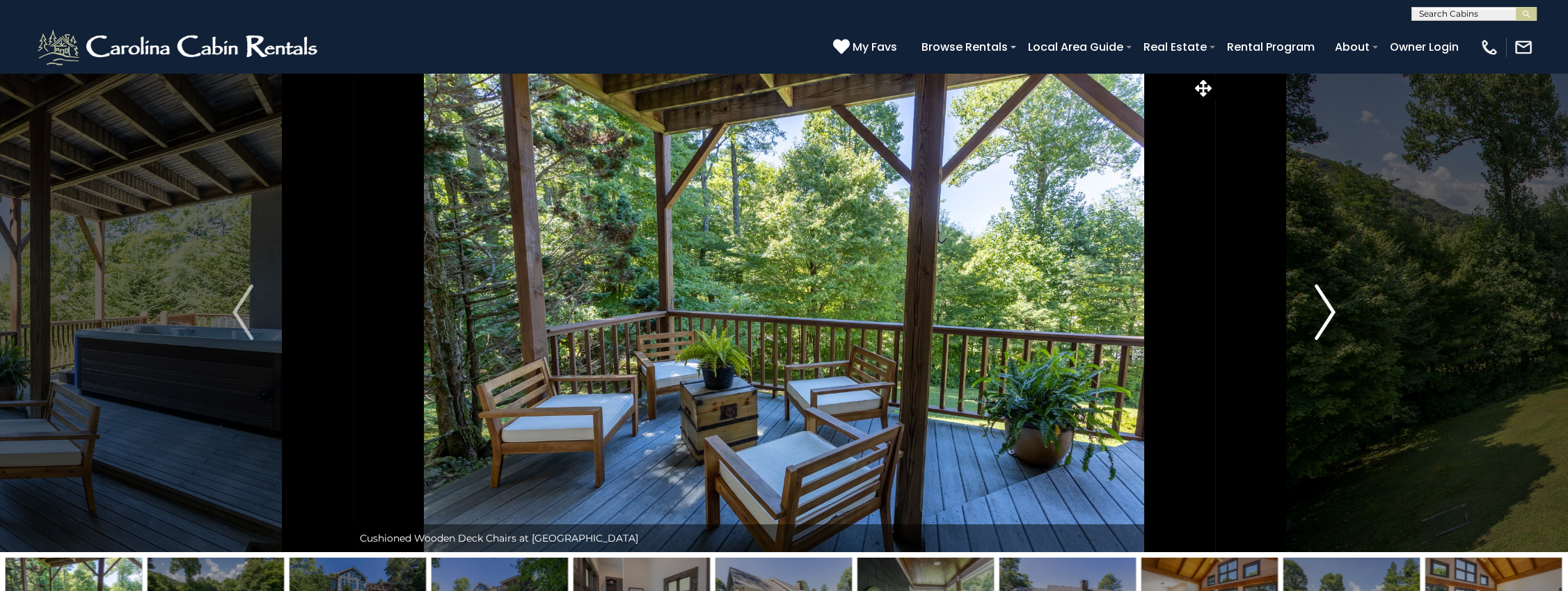
click at [1331, 307] on img "Next" at bounding box center [1325, 312] width 21 height 56
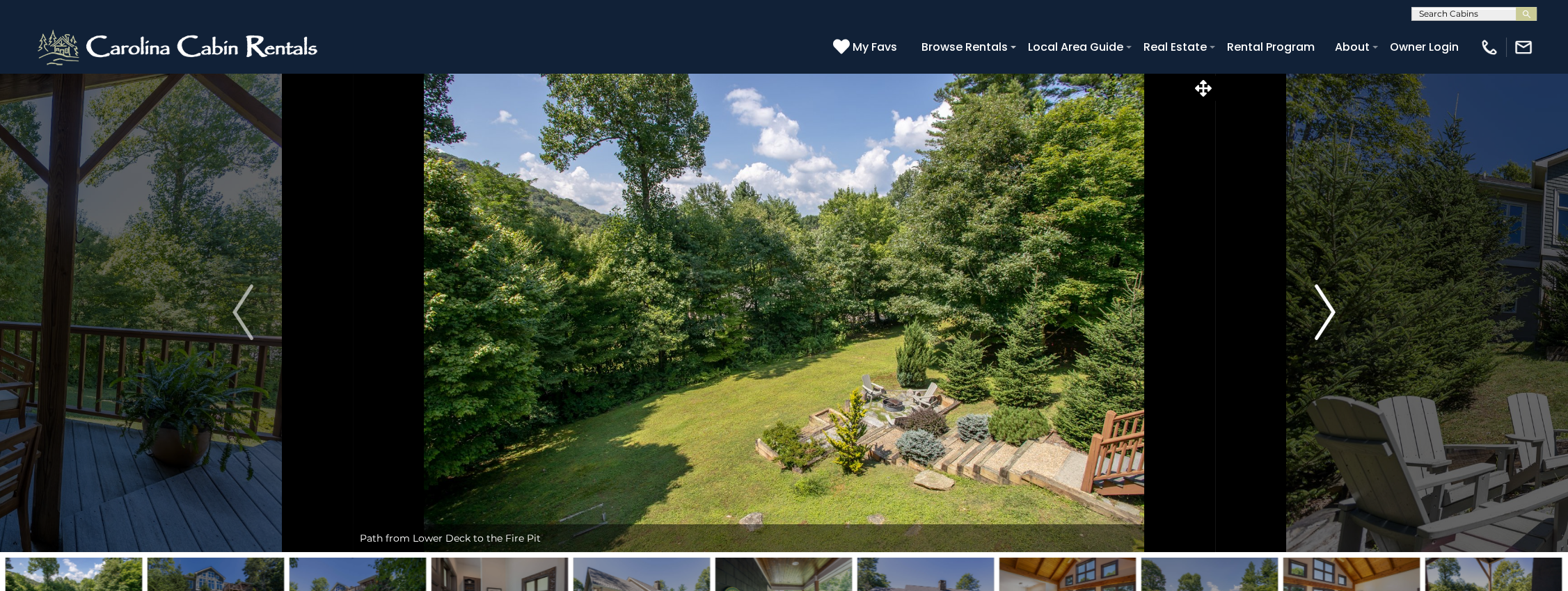
click at [1331, 307] on img "Next" at bounding box center [1325, 312] width 21 height 56
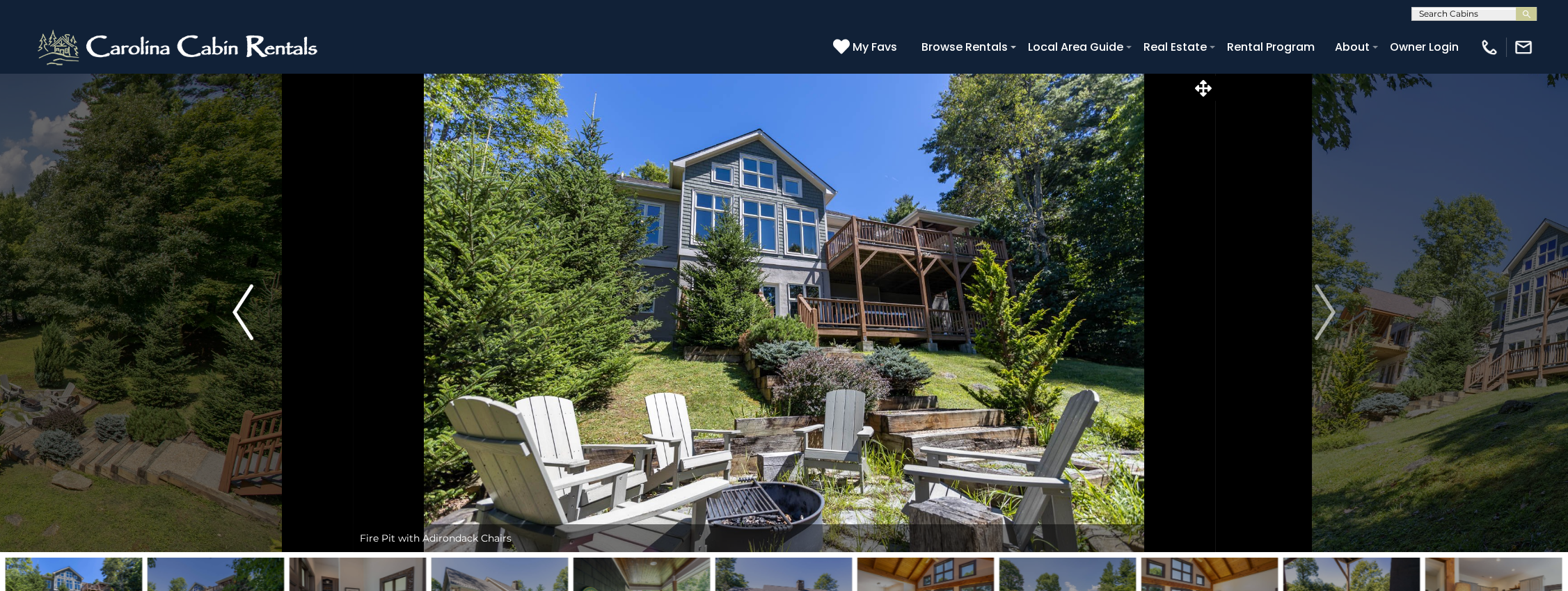
click at [233, 295] on img "Previous" at bounding box center [243, 312] width 21 height 56
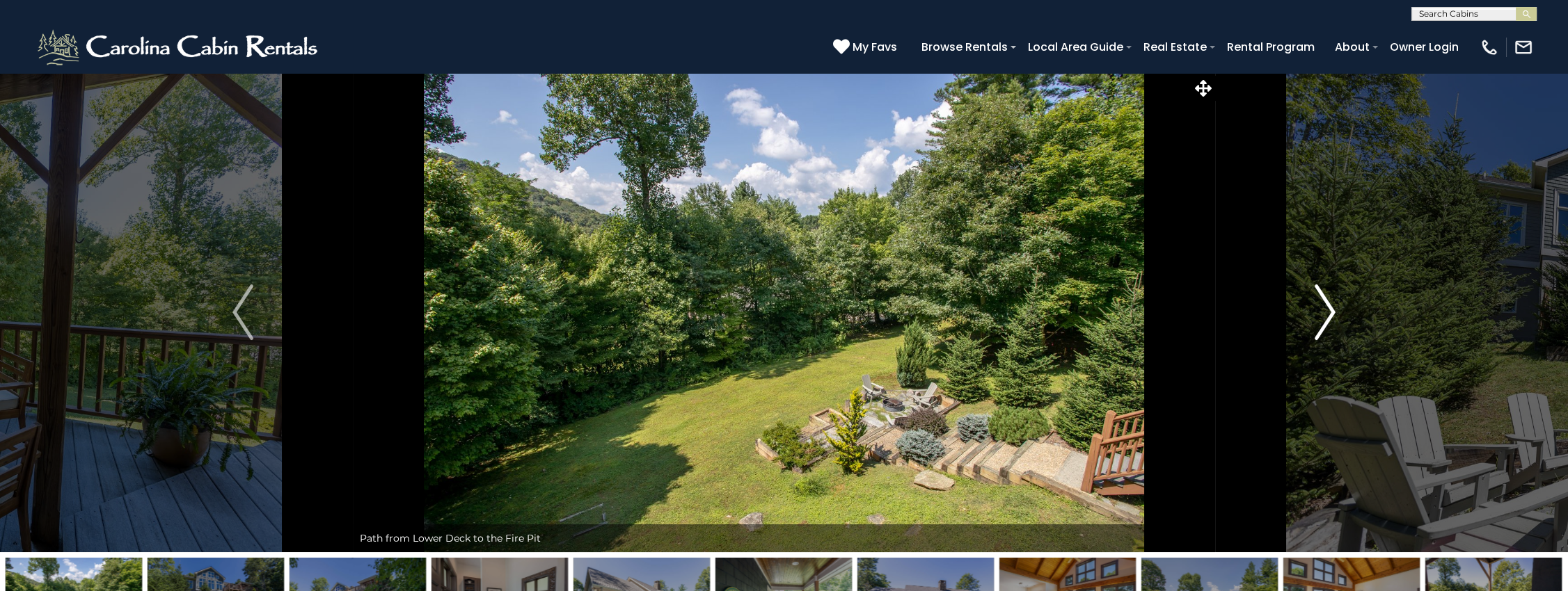
click at [1322, 306] on img "Next" at bounding box center [1325, 312] width 21 height 56
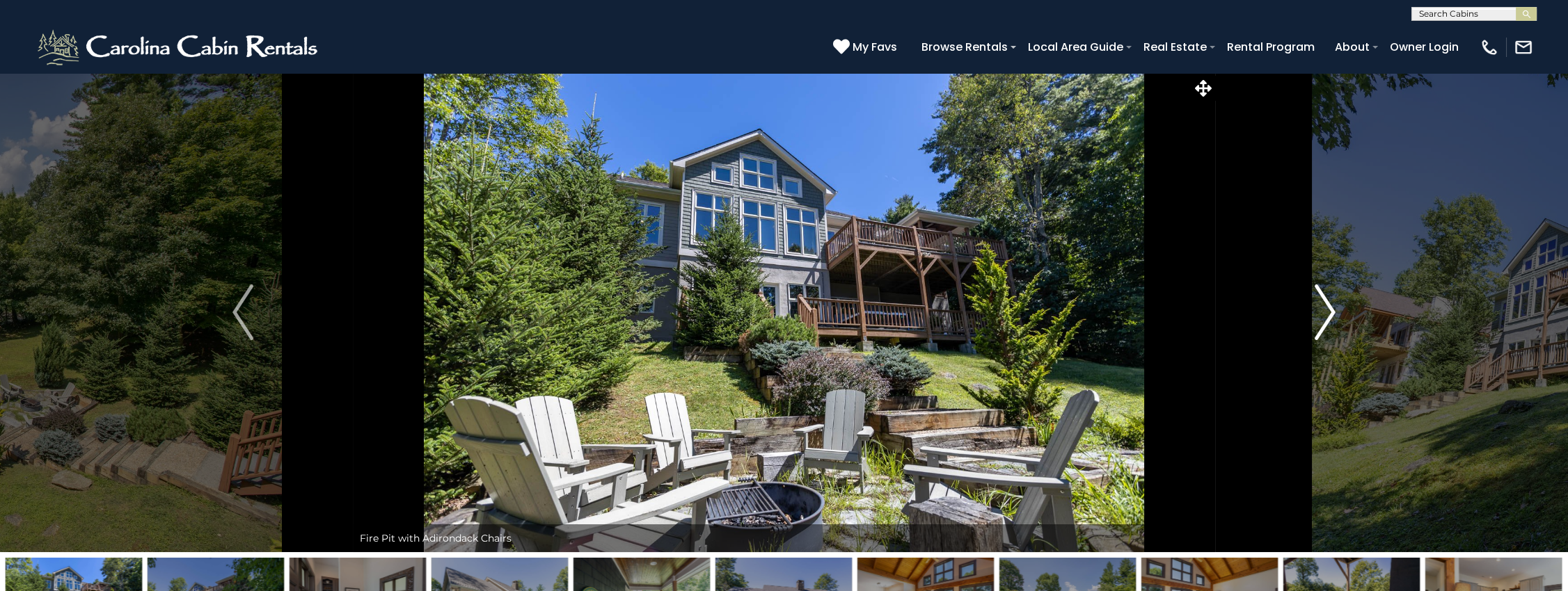
click at [1337, 306] on button "Next" at bounding box center [1325, 312] width 220 height 480
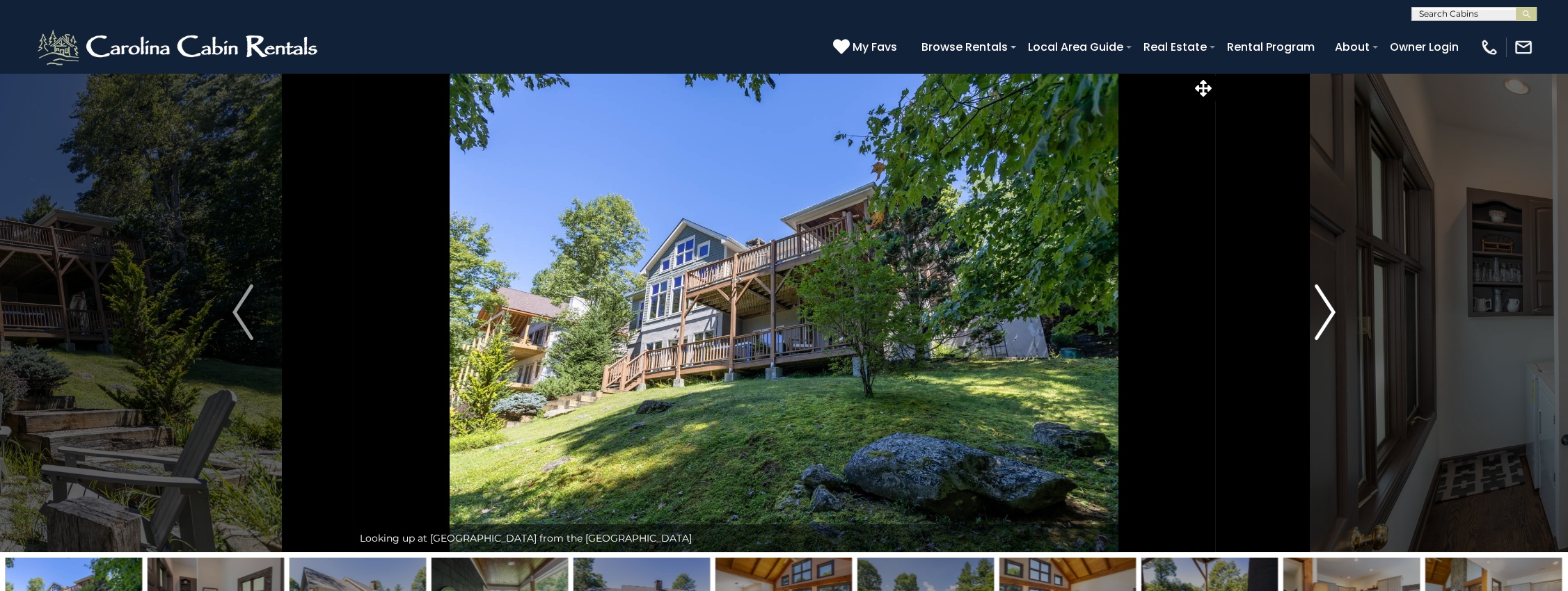
click at [1338, 307] on button "Next" at bounding box center [1325, 312] width 220 height 480
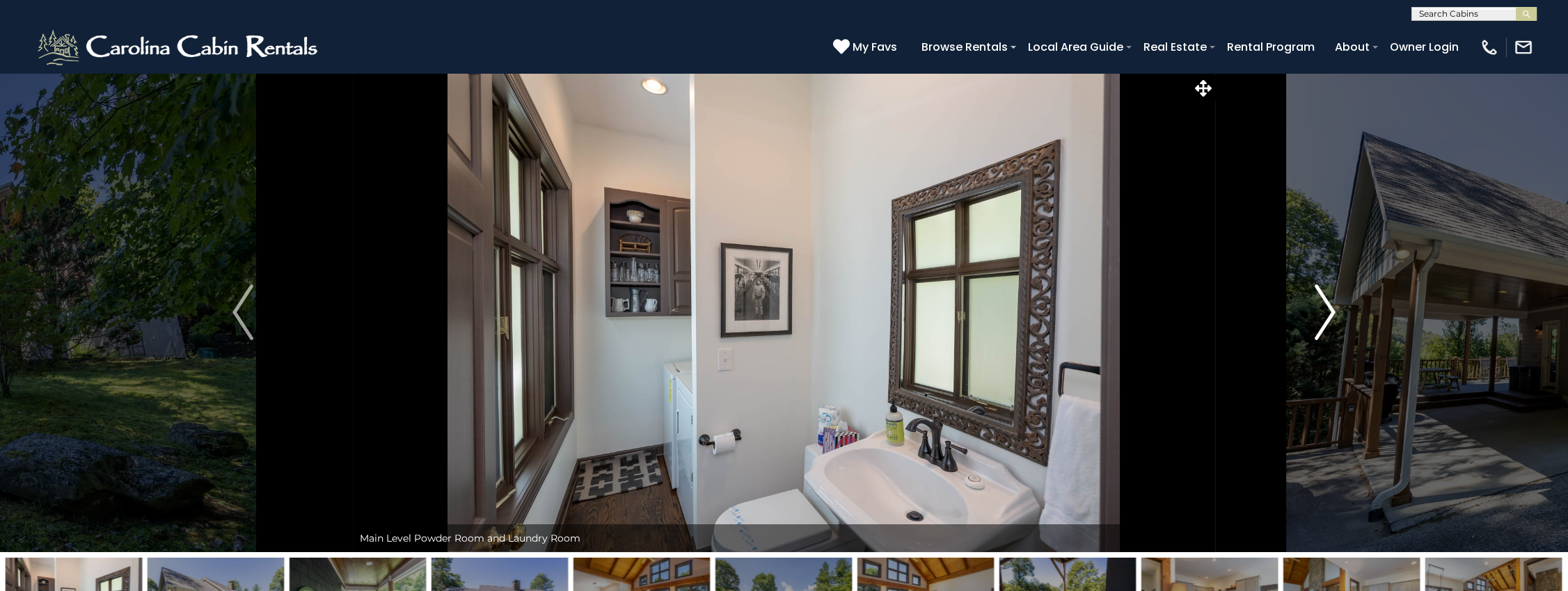
click at [1337, 306] on button "Next" at bounding box center [1325, 312] width 220 height 480
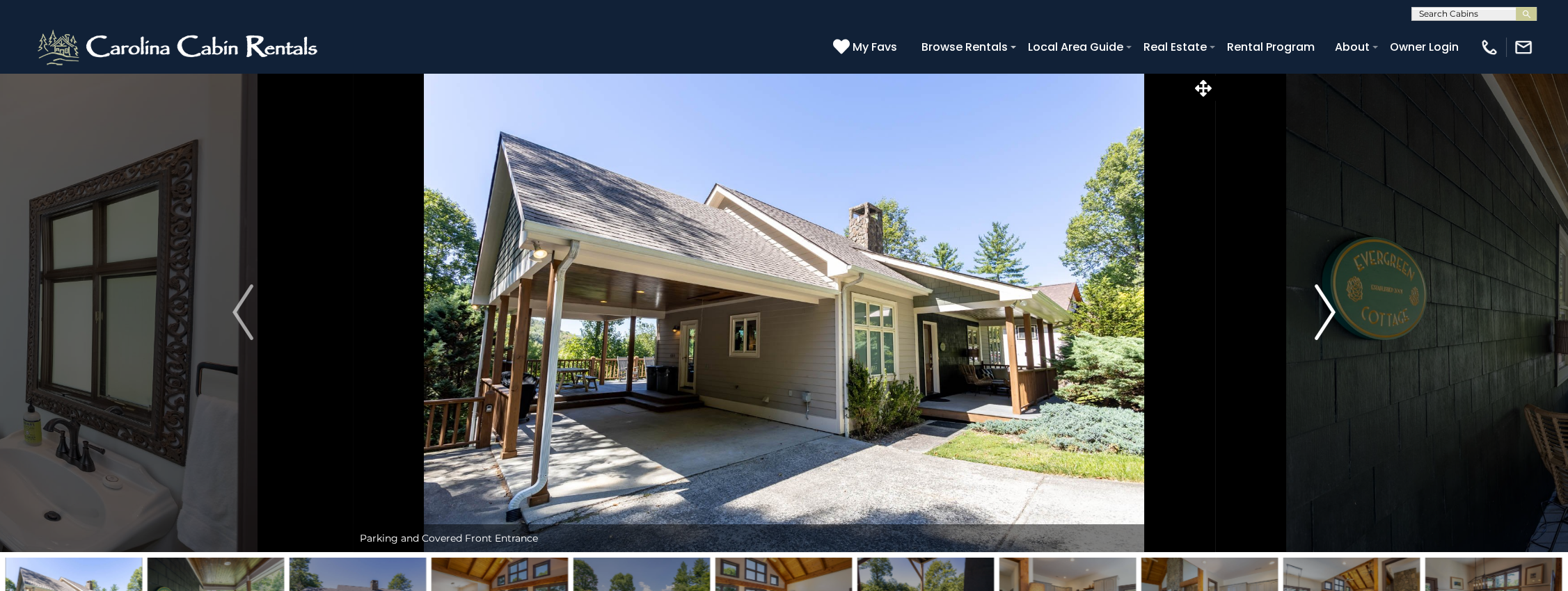
click at [1337, 306] on button "Next" at bounding box center [1325, 312] width 220 height 480
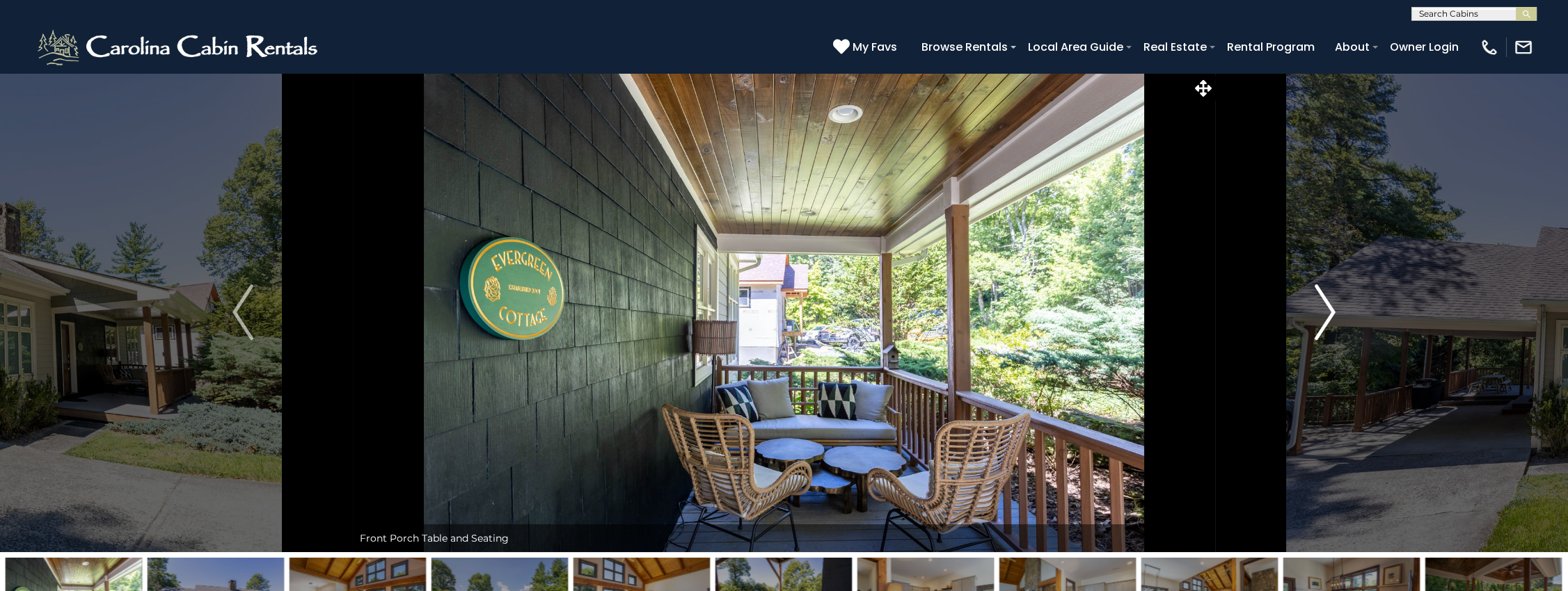
click at [1337, 306] on button "Next" at bounding box center [1325, 312] width 220 height 480
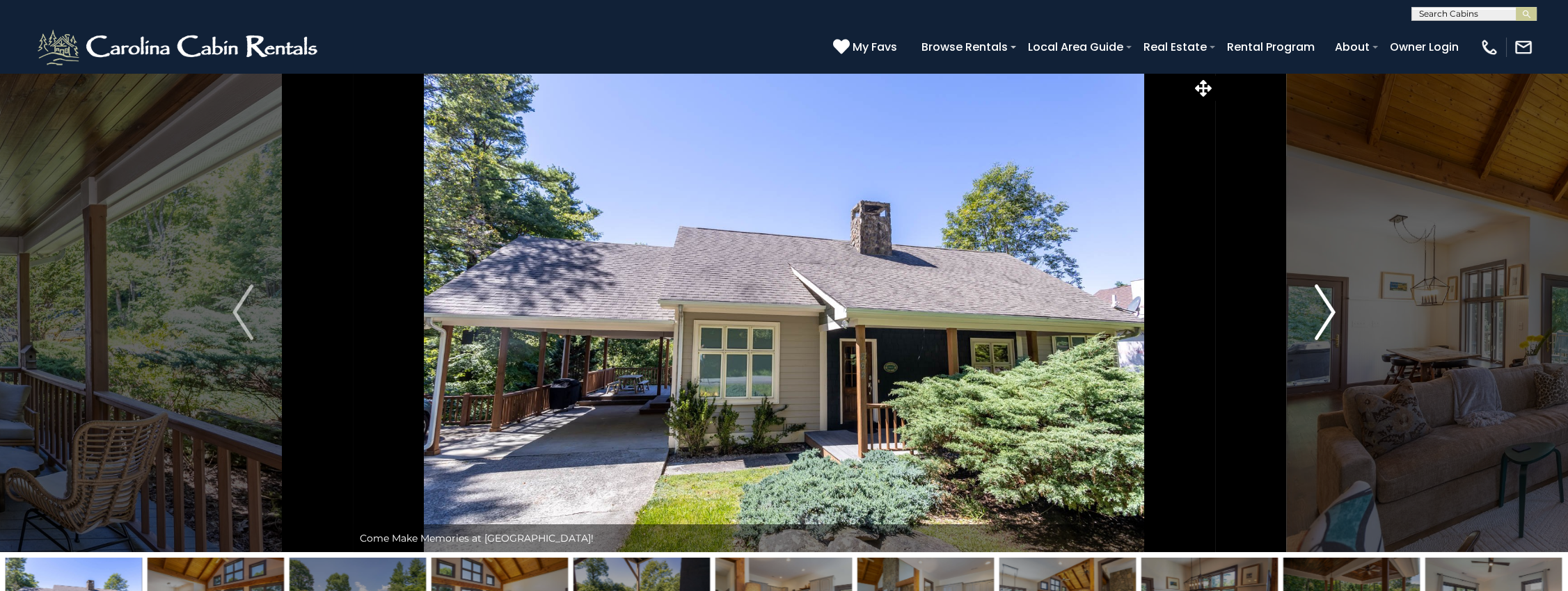
click at [1337, 306] on button "Next" at bounding box center [1325, 312] width 220 height 480
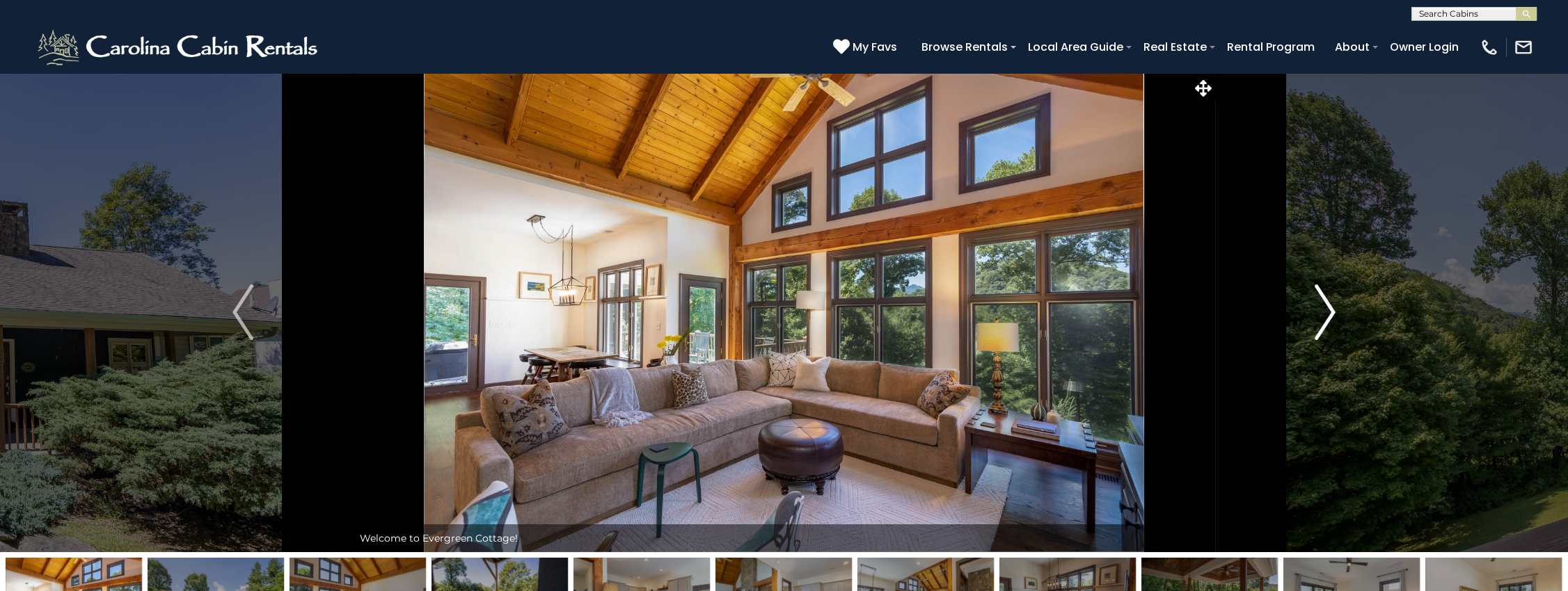
click at [1337, 306] on button "Next" at bounding box center [1325, 312] width 220 height 480
